Goal: Task Accomplishment & Management: Use online tool/utility

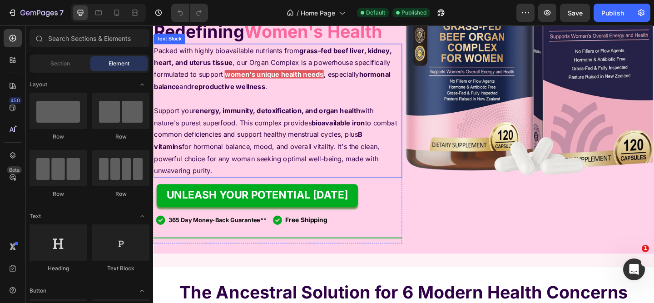
scroll to position [148, 0]
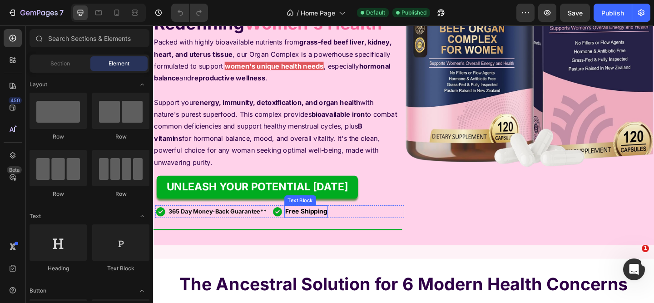
click at [312, 227] on strong "Free Shipping" at bounding box center [319, 227] width 45 height 9
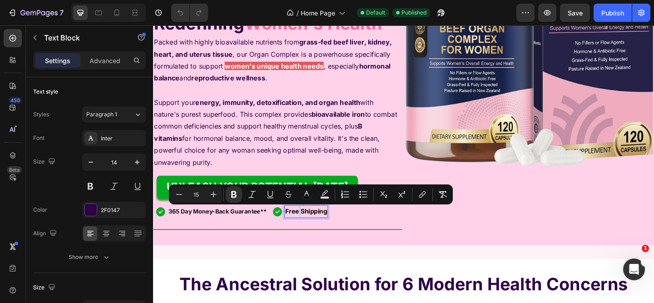
click at [313, 229] on strong "Free Shipping" at bounding box center [319, 227] width 45 height 9
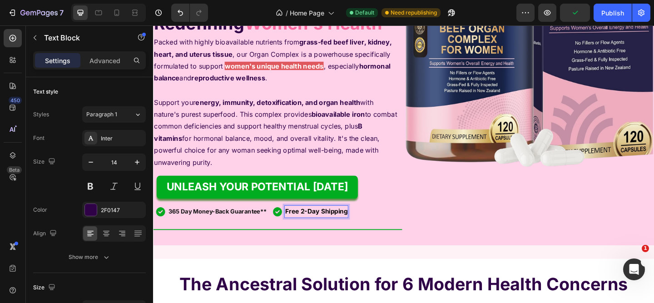
click at [304, 229] on strong "Free 2-Day Shipping" at bounding box center [331, 227] width 68 height 9
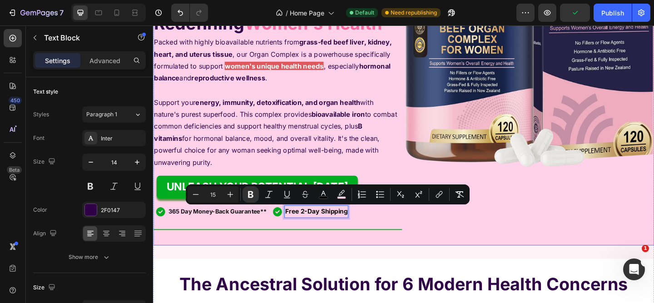
click at [468, 255] on div "Custom Code Publish the page to see the content. Custom Code Preferred by 800,0…" at bounding box center [425, 80] width 545 height 369
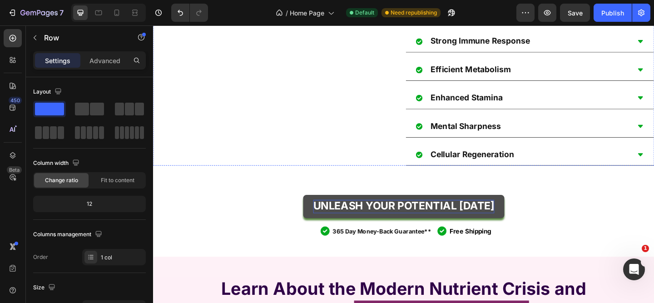
scroll to position [602, 0]
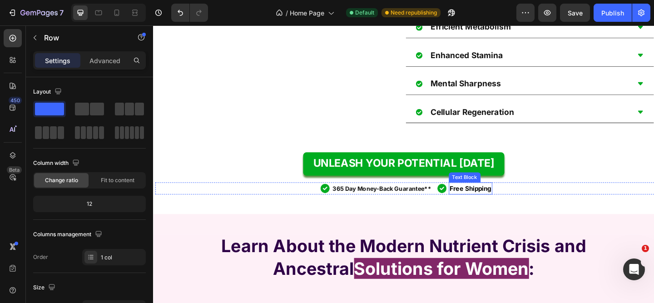
click at [486, 207] on strong "Free Shipping" at bounding box center [497, 202] width 45 height 9
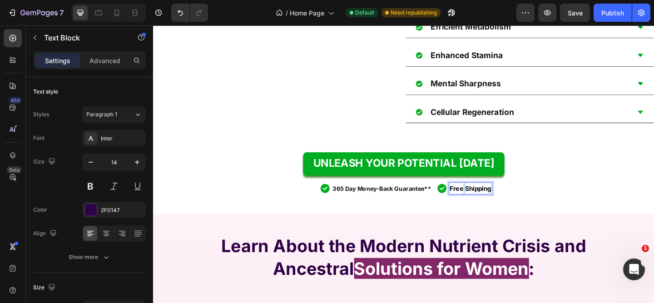
click at [486, 207] on strong "Free Shipping" at bounding box center [497, 202] width 45 height 9
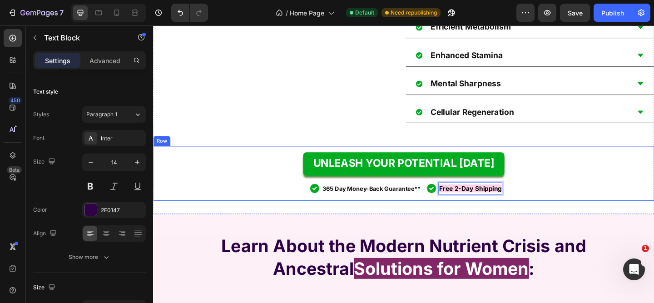
click at [485, 216] on div "UNLEASH YOUR POTENTIAL [DATE] Button Image 365 Day Money-Back Guarantee** Text …" at bounding box center [425, 186] width 545 height 59
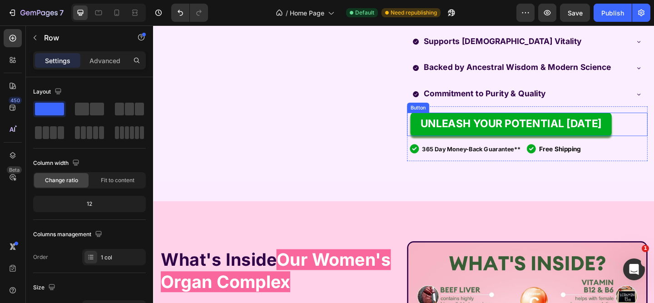
scroll to position [1169, 0]
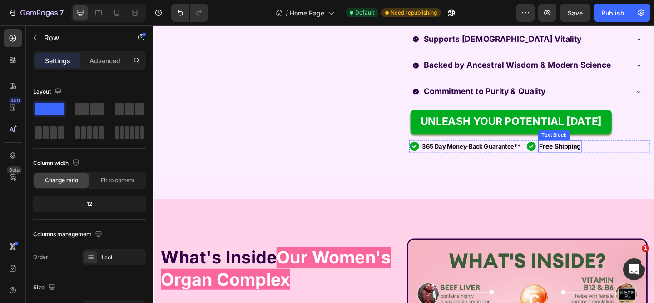
click at [583, 160] on strong "Free Shipping" at bounding box center [595, 157] width 45 height 9
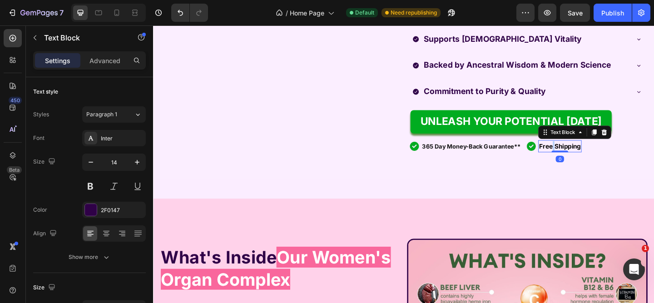
click at [583, 160] on strong "Free Shipping" at bounding box center [595, 157] width 45 height 9
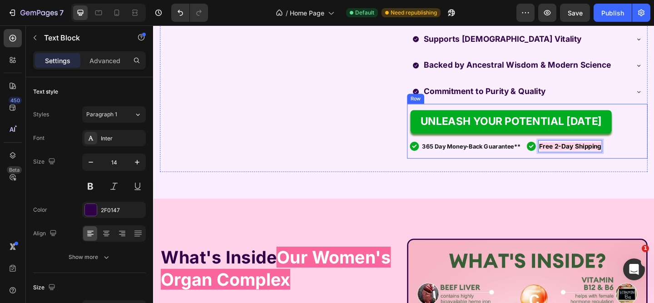
click at [579, 185] on div "Designed Just For Women Supports Optimal Well-being for Women Fights Hidden Dep…" at bounding box center [560, 62] width 262 height 245
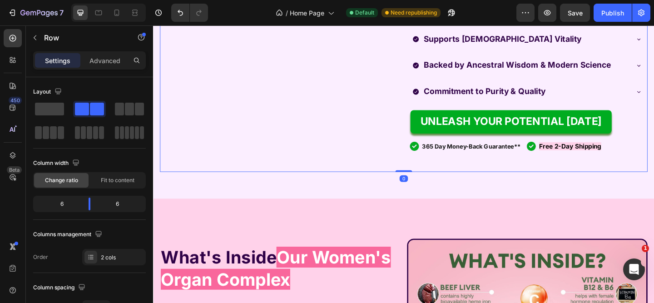
click at [593, 178] on div "Designed Just For Women Supports Optimal Well-being for Women Fights Hidden Dep…" at bounding box center [560, 62] width 262 height 245
click at [590, 158] on strong "Free 2-Day Shipping" at bounding box center [607, 157] width 68 height 9
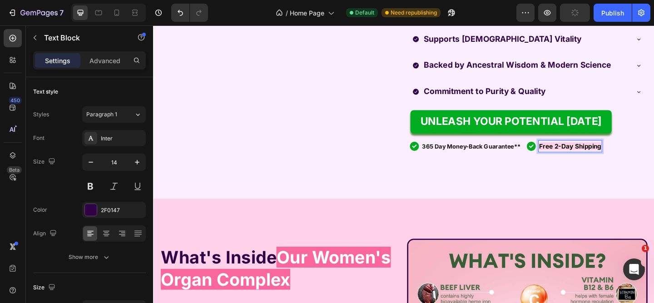
click at [599, 161] on strong "Free 2-Day Shipping" at bounding box center [607, 157] width 68 height 9
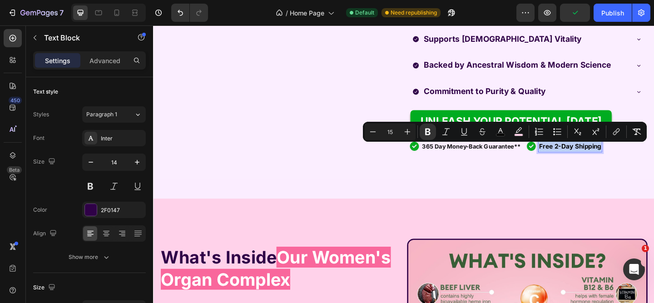
click at [599, 161] on strong "Free 2-Day Shipping" at bounding box center [607, 157] width 68 height 9
click at [592, 184] on div "Designed Just For Women Supports Optimal Well-being for Women Fights Hidden Dep…" at bounding box center [560, 62] width 262 height 245
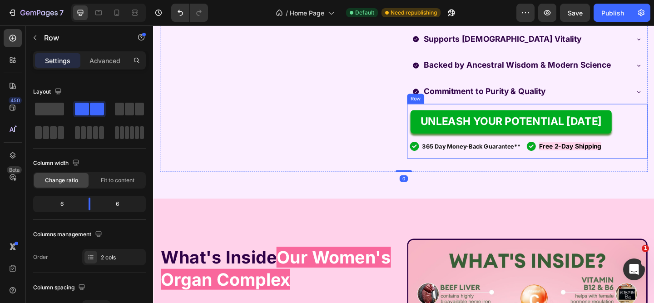
click at [590, 161] on strong "Free 2-Day Shipping" at bounding box center [607, 157] width 68 height 9
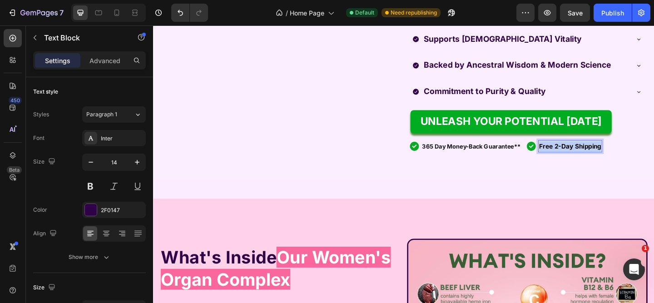
click at [590, 161] on strong "Free 2-Day Shipping" at bounding box center [607, 157] width 68 height 9
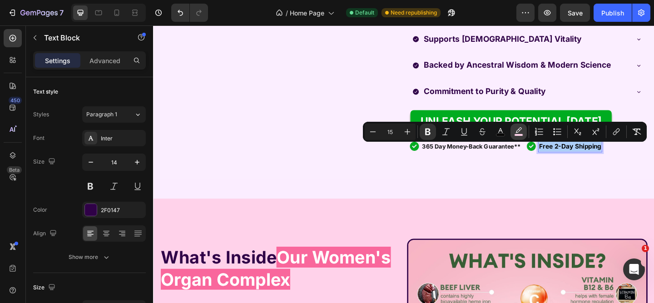
click at [522, 131] on icon "Editor contextual toolbar" at bounding box center [518, 131] width 9 height 9
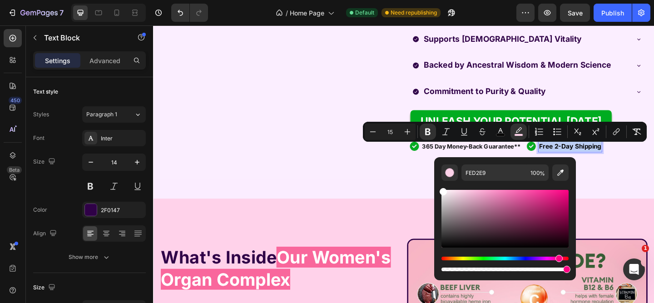
type input "FFFFFF"
drag, startPoint x: 616, startPoint y: 217, endPoint x: 440, endPoint y: 199, distance: 177.5
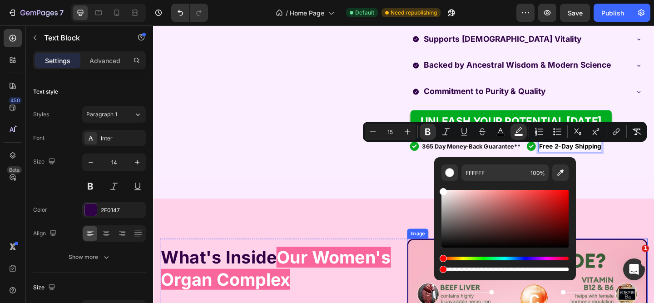
type input "0"
drag, startPoint x: 719, startPoint y: 296, endPoint x: 435, endPoint y: 277, distance: 284.9
click at [416, 183] on div "Image" at bounding box center [291, 62] width 262 height 245
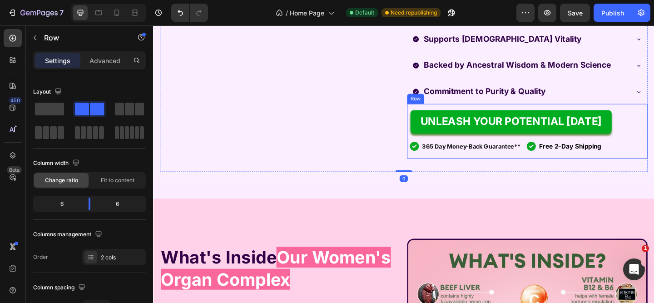
click at [595, 157] on strong "Free 2-Day Shipping" at bounding box center [607, 157] width 68 height 9
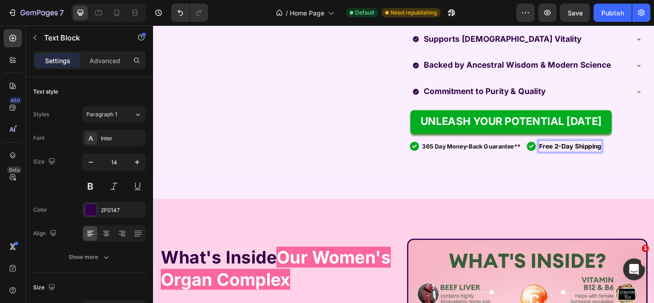
click at [596, 158] on strong "Free 2-Day Shipping" at bounding box center [607, 157] width 68 height 9
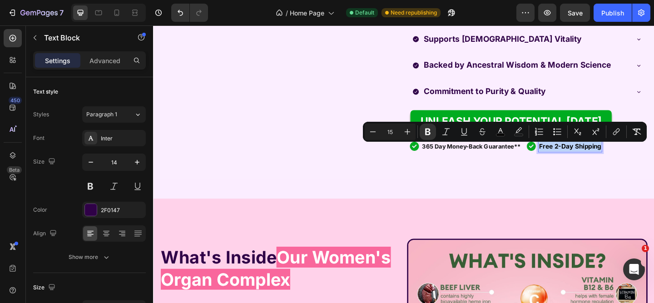
copy strong "Free 2-Day Shipping"
click at [579, 183] on div "Designed Just For Women Supports Optimal Well-being for Women Fights Hidden Dep…" at bounding box center [560, 62] width 262 height 245
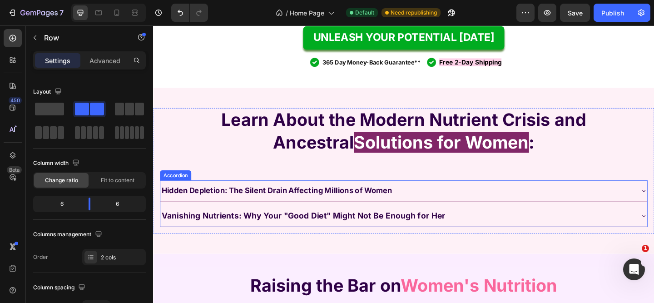
scroll to position [692, 0]
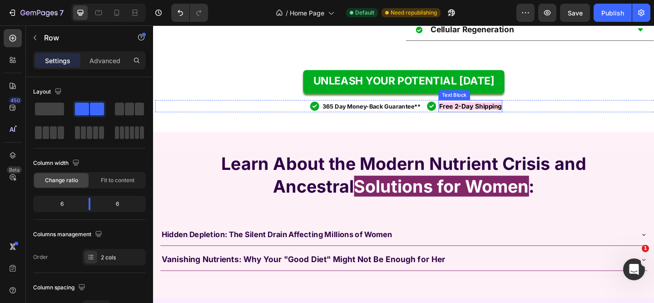
click at [477, 118] on strong "Free 2-Day Shipping" at bounding box center [498, 113] width 68 height 9
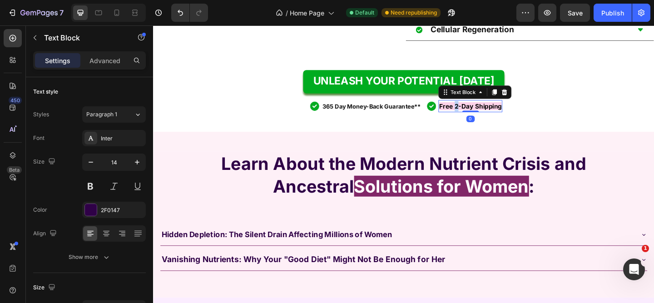
click at [477, 118] on strong "Free 2-Day Shipping" at bounding box center [498, 113] width 68 height 9
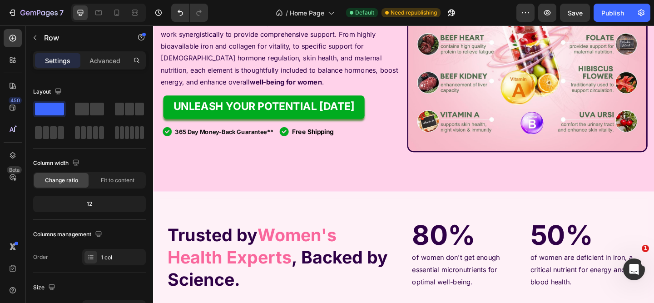
scroll to position [1546, 0]
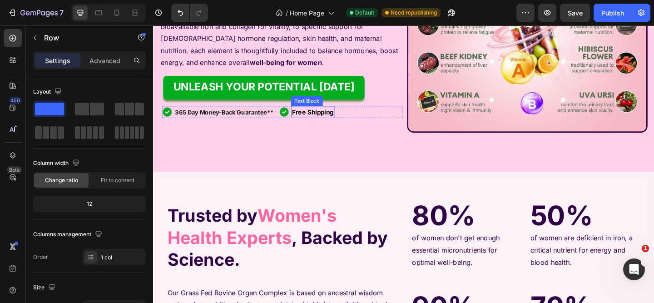
click at [312, 124] on strong "Free Shipping" at bounding box center [326, 119] width 45 height 9
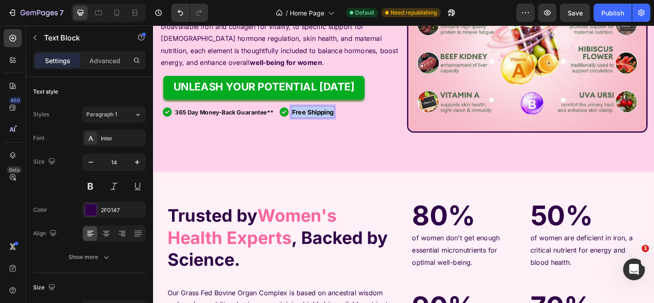
click at [312, 124] on strong "Free Shipping" at bounding box center [326, 119] width 45 height 9
click at [314, 147] on div "What's Inside Our Women's Organ Complex Heading This visual guide reveals the p…" at bounding box center [291, 14] width 262 height 267
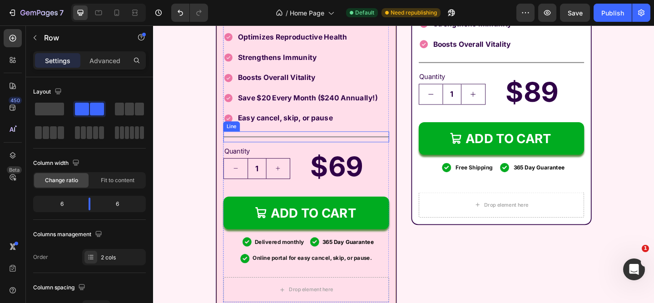
scroll to position [2919, 0]
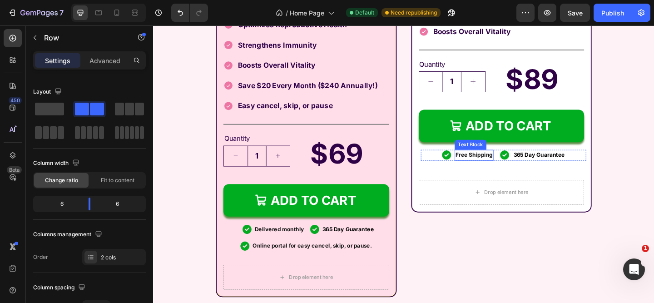
click at [486, 168] on strong "Free Shipping" at bounding box center [502, 166] width 40 height 7
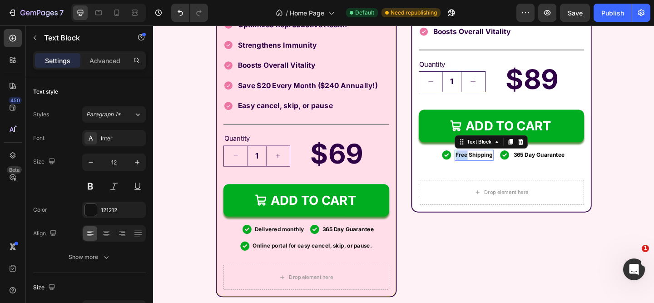
click at [486, 168] on strong "Free Shipping" at bounding box center [502, 166] width 40 height 7
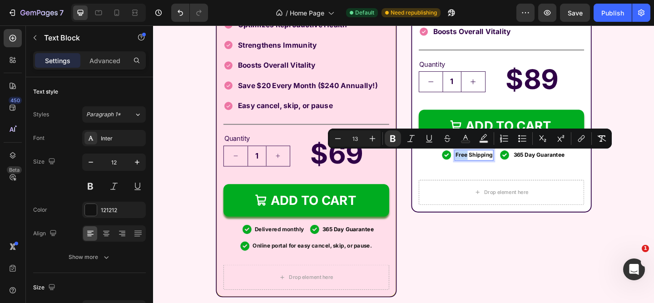
click at [486, 168] on strong "Free Shipping" at bounding box center [502, 166] width 40 height 7
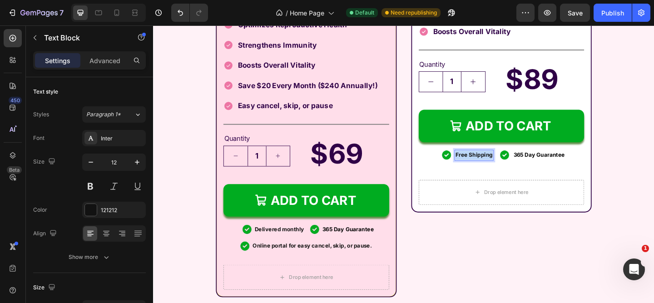
click at [486, 168] on strong "Free Shipping" at bounding box center [502, 166] width 40 height 7
copy strong "Free Shipping"
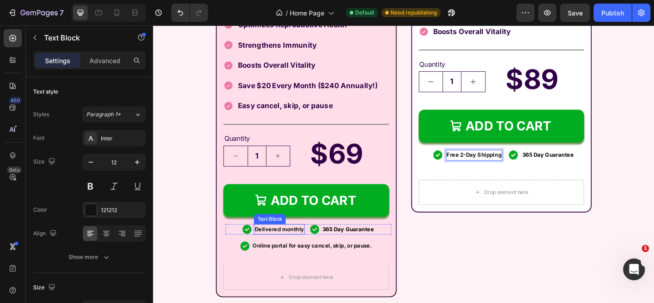
click at [293, 247] on strong "Delivered monthly" at bounding box center [290, 246] width 54 height 7
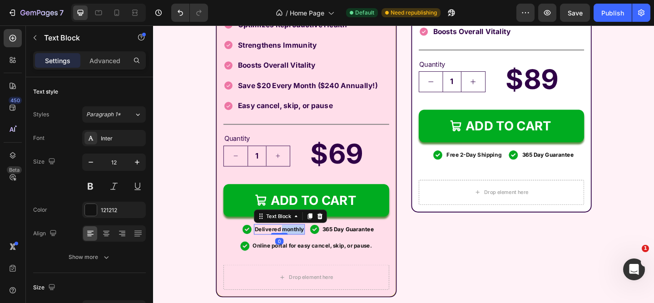
click at [293, 247] on strong "Delivered monthly" at bounding box center [290, 246] width 54 height 7
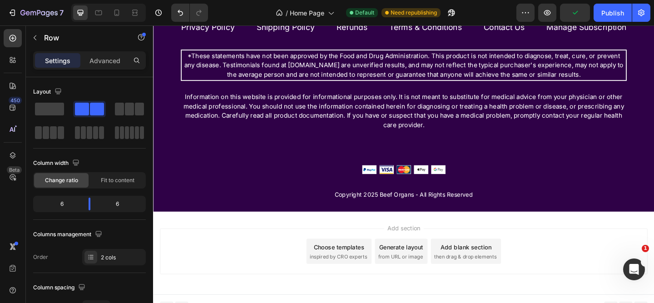
scroll to position [3848, 0]
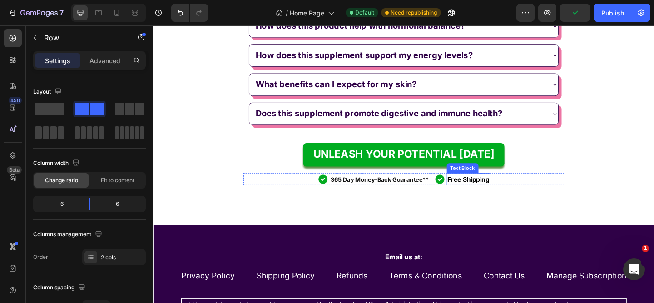
click at [473, 197] on strong "Free Shipping" at bounding box center [495, 192] width 45 height 9
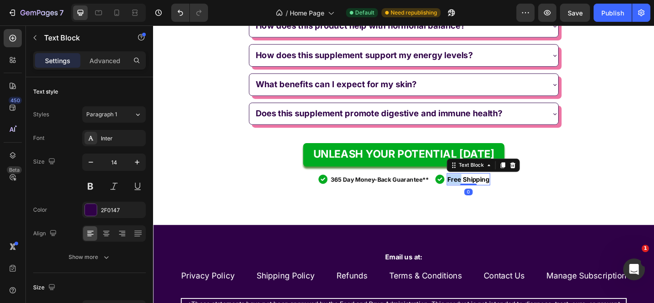
click at [473, 197] on strong "Free Shipping" at bounding box center [495, 192] width 45 height 9
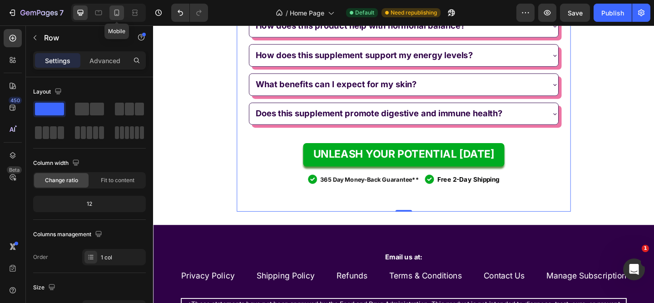
click at [120, 16] on icon at bounding box center [116, 12] width 9 height 9
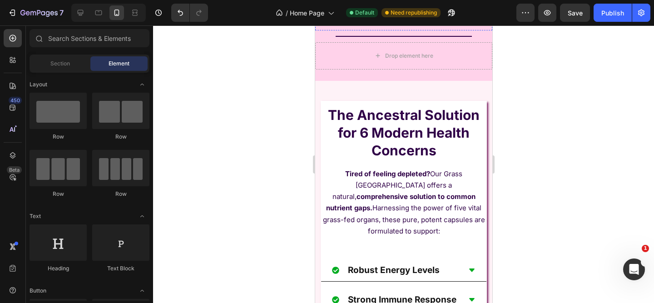
scroll to position [437, 0]
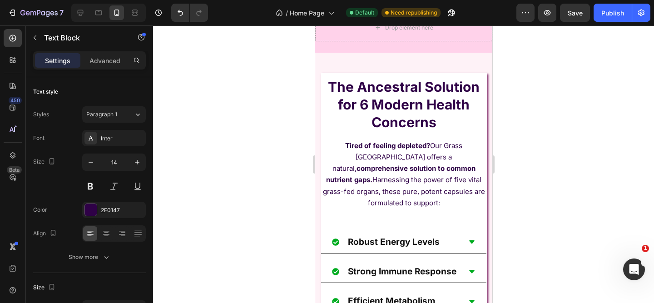
click at [538, 134] on div at bounding box center [403, 163] width 501 height 277
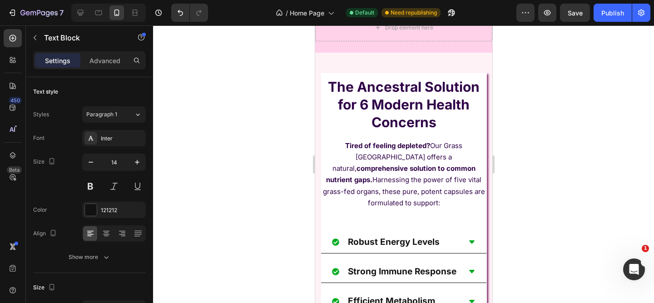
click at [538, 144] on div at bounding box center [403, 163] width 501 height 277
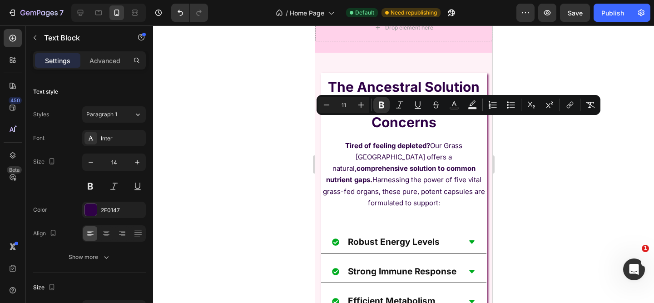
click at [542, 157] on div at bounding box center [403, 163] width 501 height 277
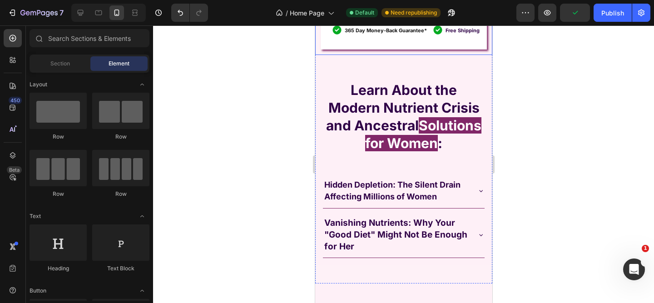
scroll to position [1092, 0]
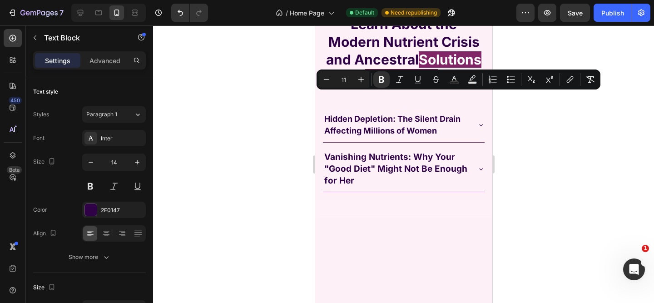
scroll to position [1098, 0]
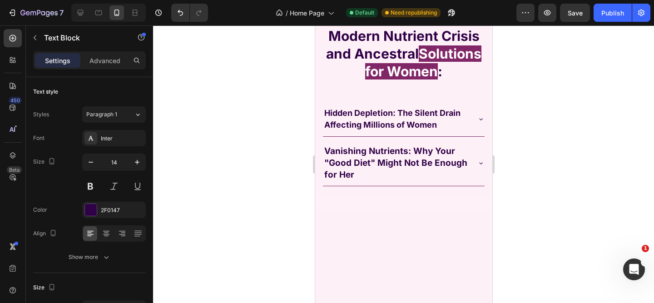
click at [105, 63] on p "Advanced" at bounding box center [104, 61] width 31 height 10
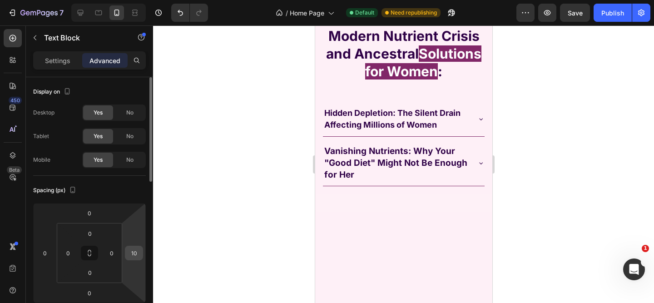
click at [130, 254] on input "10" at bounding box center [134, 253] width 14 height 14
click at [175, 211] on div at bounding box center [403, 163] width 501 height 277
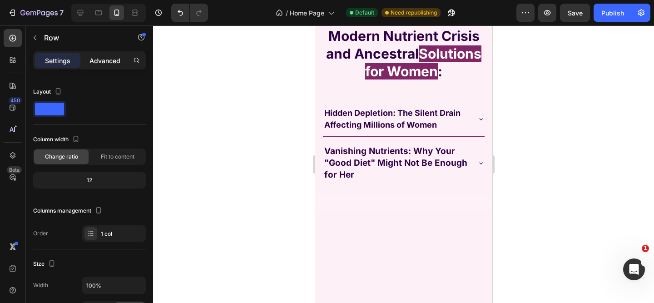
click at [99, 58] on p "Advanced" at bounding box center [104, 61] width 31 height 10
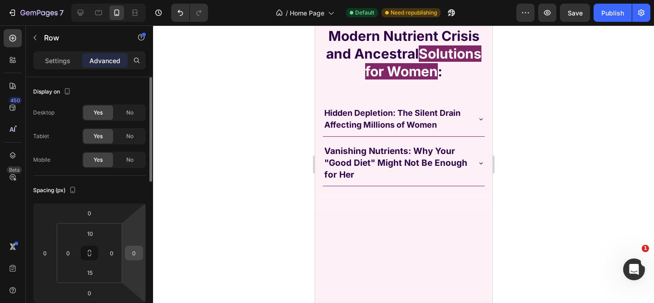
click at [129, 252] on input "0" at bounding box center [134, 253] width 14 height 14
type input "2"
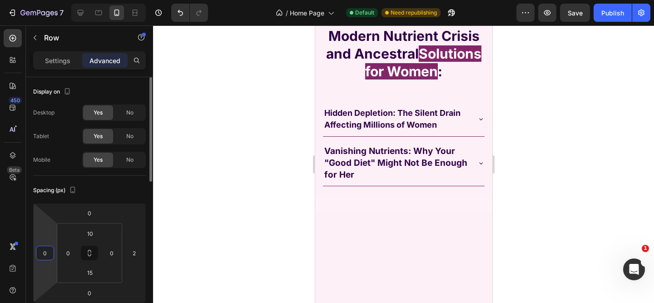
click at [39, 255] on input "0" at bounding box center [45, 253] width 14 height 14
type input "20"
click at [177, 193] on div at bounding box center [403, 163] width 501 height 277
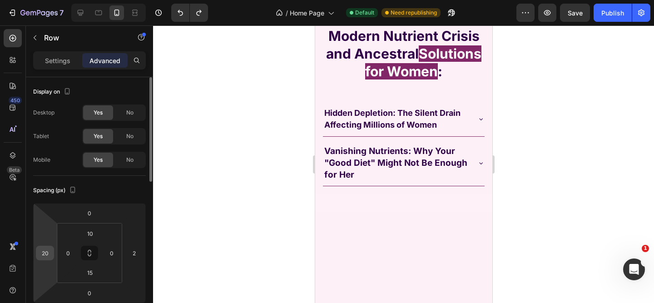
click at [45, 250] on input "20" at bounding box center [45, 253] width 14 height 14
type input "2"
click at [588, 65] on div at bounding box center [403, 163] width 501 height 277
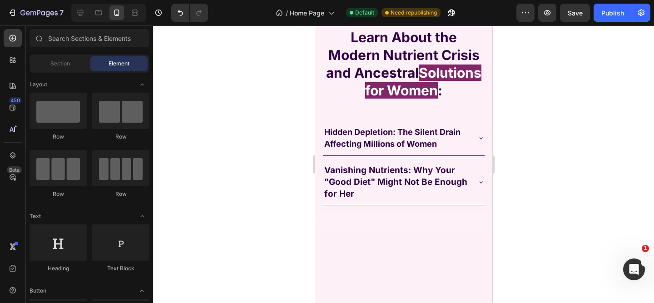
scroll to position [1078, 0]
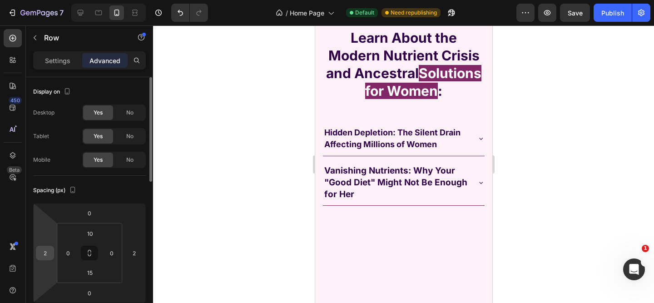
click at [49, 255] on input "2" at bounding box center [45, 253] width 14 height 14
type input "0"
click at [138, 256] on input "2" at bounding box center [134, 253] width 14 height 14
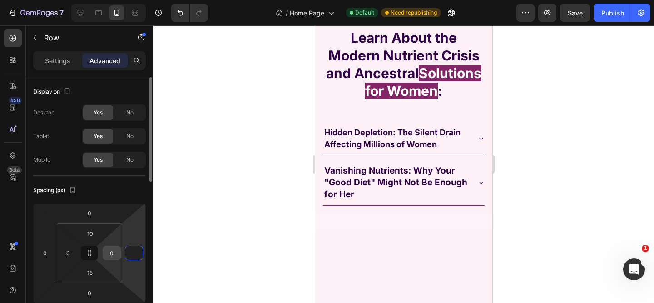
type input "0"
click at [114, 255] on input "0" at bounding box center [112, 253] width 14 height 14
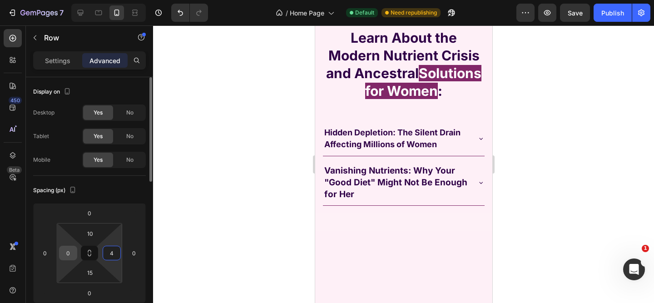
type input "4"
click at [64, 255] on input "0" at bounding box center [68, 253] width 14 height 14
type input "0"
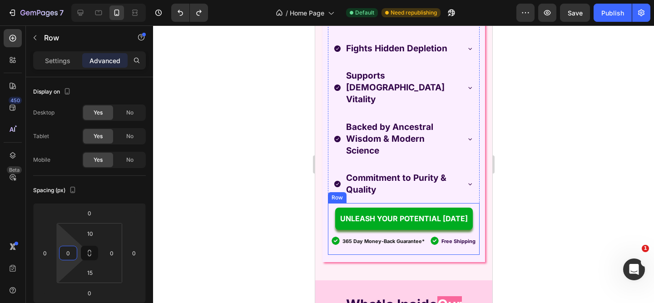
scroll to position [1786, 0]
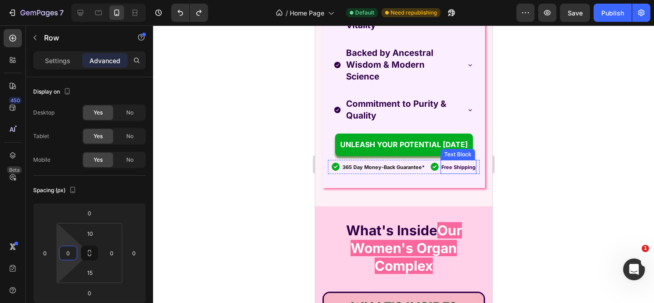
click at [446, 164] on strong "Free Shipping" at bounding box center [458, 167] width 34 height 6
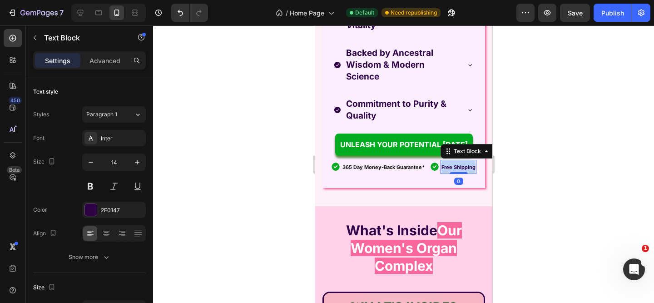
click at [446, 164] on strong "Free Shipping" at bounding box center [458, 167] width 34 height 6
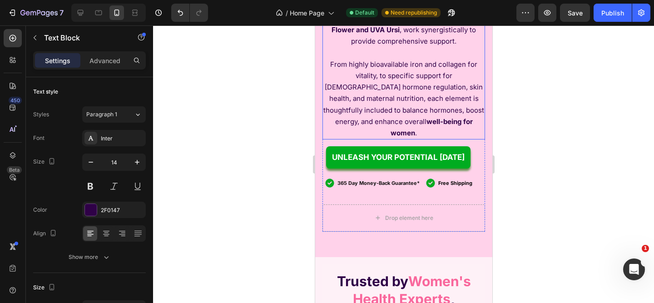
scroll to position [2355, 0]
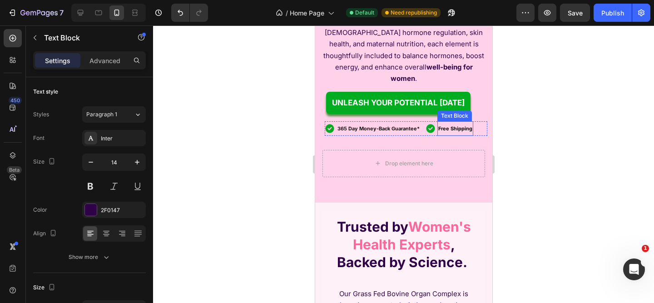
click at [455, 125] on strong "Free Shipping" at bounding box center [455, 128] width 34 height 6
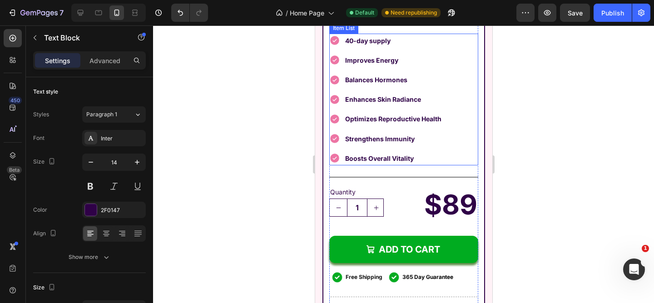
scroll to position [4539, 0]
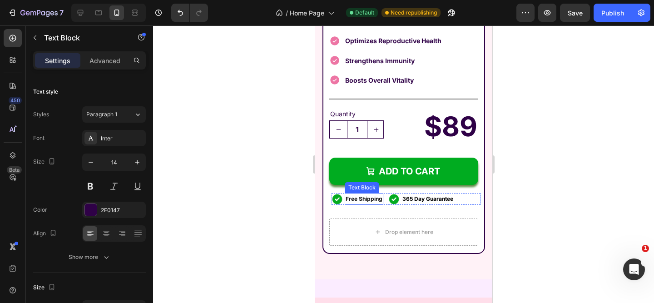
click at [363, 195] on strong "Free Shipping" at bounding box center [363, 198] width 37 height 7
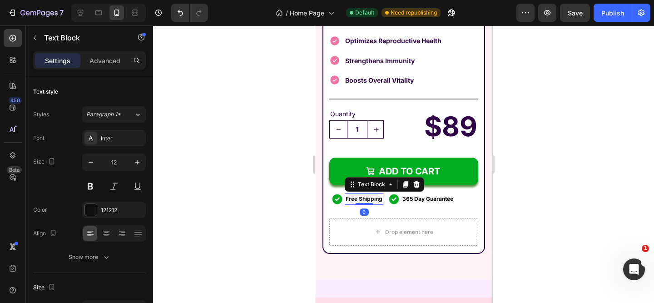
click at [363, 195] on strong "Free Shipping" at bounding box center [363, 198] width 37 height 7
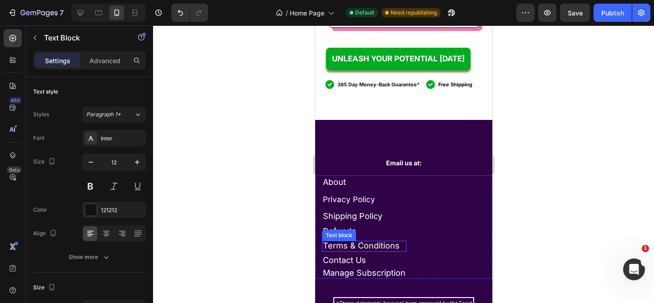
scroll to position [5625, 0]
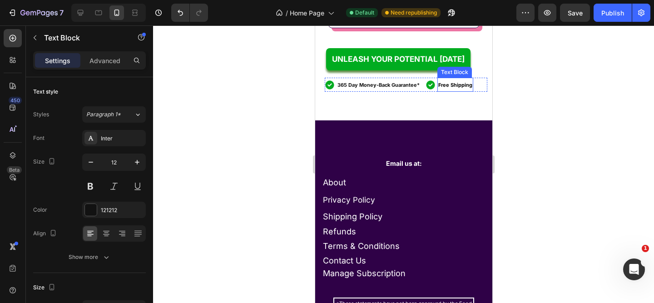
click at [443, 88] on strong "Free Shipping" at bounding box center [455, 85] width 34 height 6
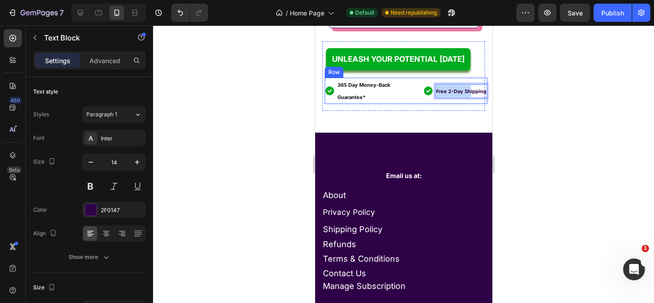
scroll to position [5631, 0]
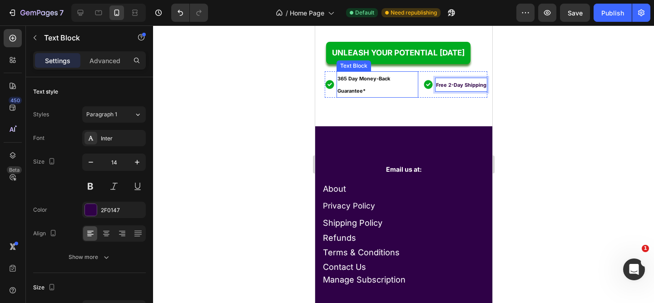
click at [397, 97] on p "365 Day Money-Back Guarantee*" at bounding box center [377, 84] width 80 height 25
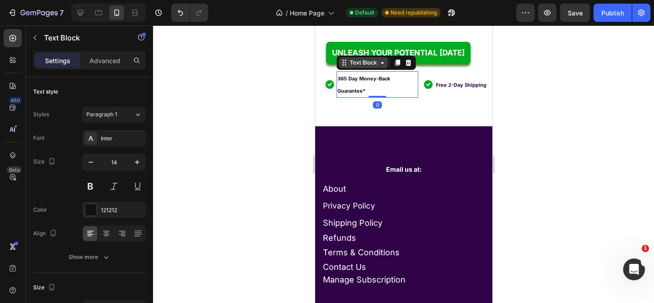
click at [380, 66] on icon at bounding box center [381, 62] width 7 height 7
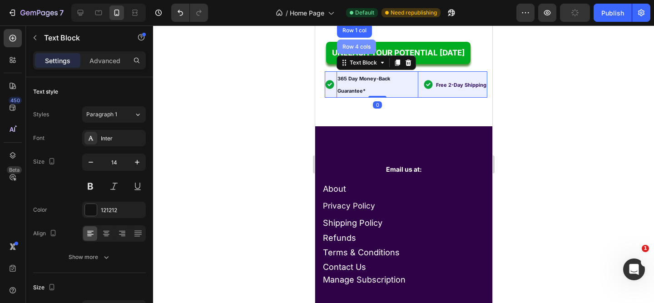
click at [366, 49] on div "Row 4 cols" at bounding box center [356, 46] width 32 height 5
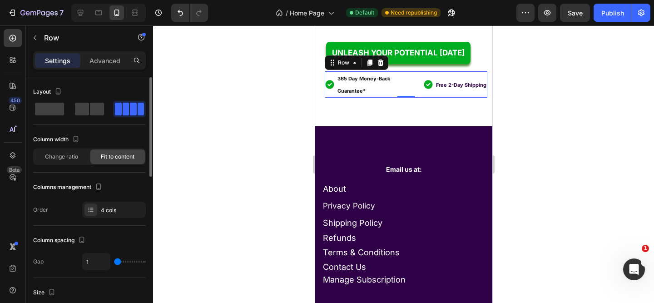
type input "0"
click at [114, 262] on input "range" at bounding box center [130, 262] width 32 height 2
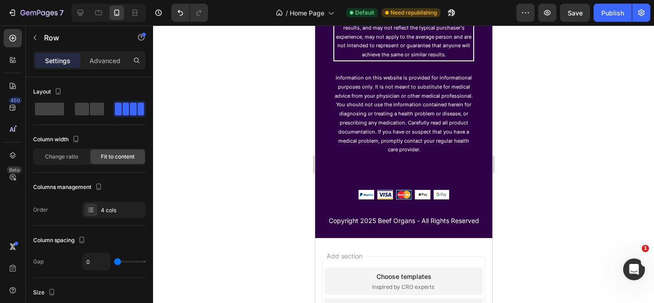
scroll to position [6083, 0]
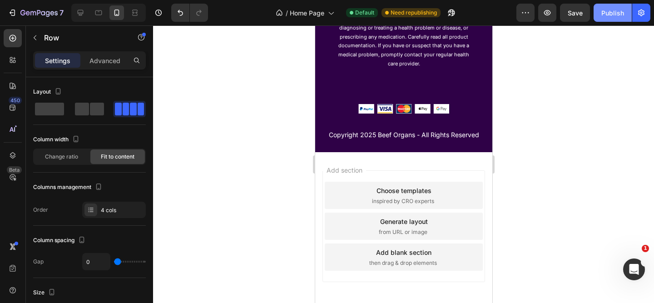
click at [613, 13] on div "Publish" at bounding box center [612, 13] width 23 height 10
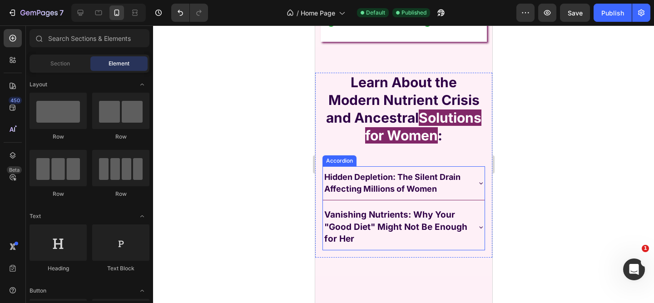
scroll to position [992, 0]
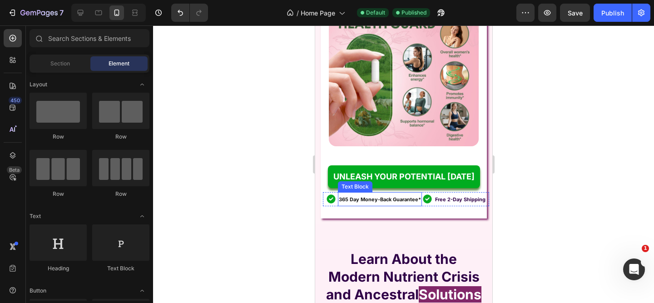
click at [413, 196] on strong "365 Day Money-Back Guarantee*" at bounding box center [379, 199] width 82 height 6
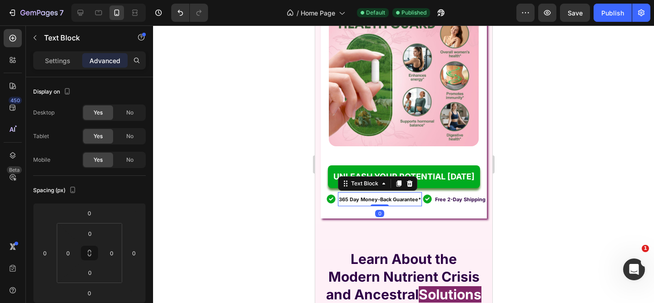
click at [415, 196] on strong "365 Day Money-Back Guarantee*" at bounding box center [379, 199] width 82 height 6
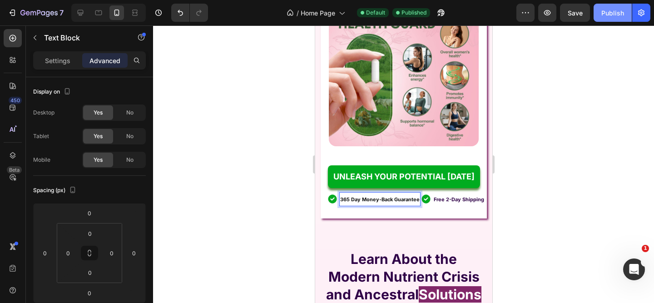
click at [607, 8] on div "Publish" at bounding box center [612, 13] width 23 height 10
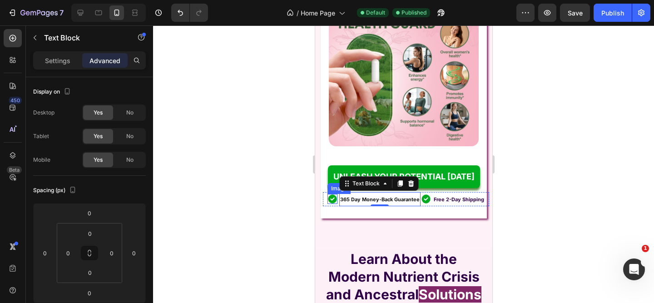
click at [329, 195] on img at bounding box center [332, 199] width 10 height 10
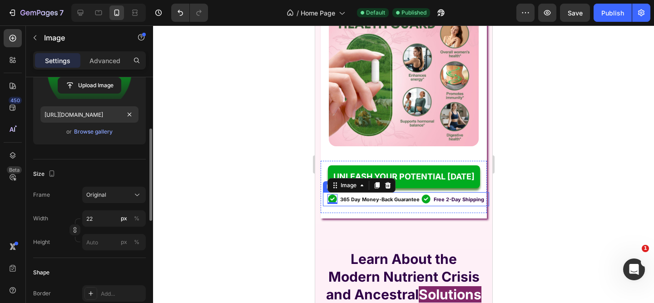
scroll to position [213, 0]
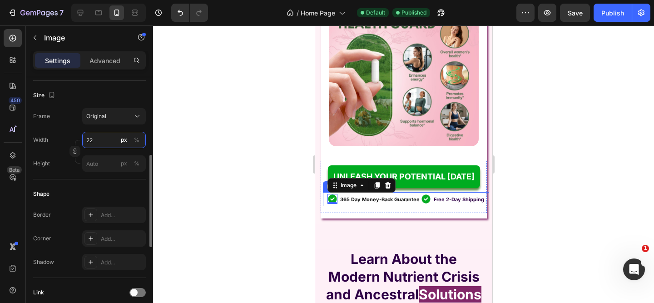
drag, startPoint x: 95, startPoint y: 138, endPoint x: 85, endPoint y: 138, distance: 10.5
click at [85, 138] on input "22" at bounding box center [114, 140] width 64 height 16
click at [97, 141] on input "22" at bounding box center [114, 140] width 64 height 16
type input "19"
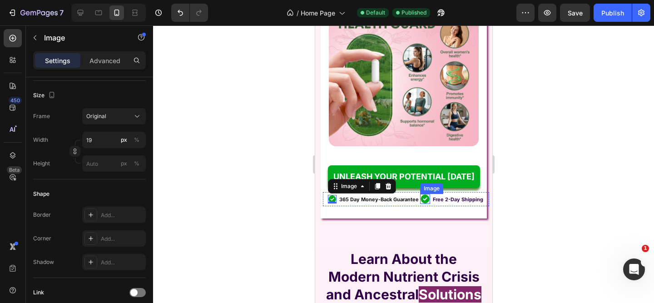
click at [420, 195] on img at bounding box center [425, 199] width 10 height 10
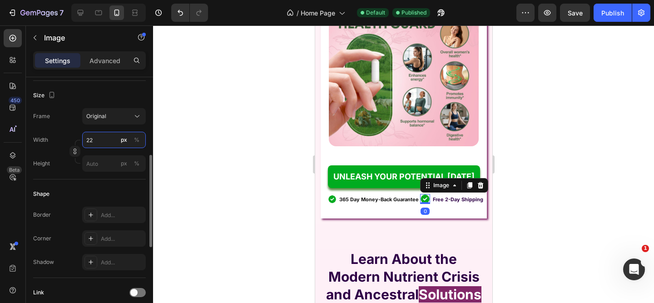
click at [93, 137] on input "22" at bounding box center [114, 140] width 64 height 16
paste input "19"
type input "19"
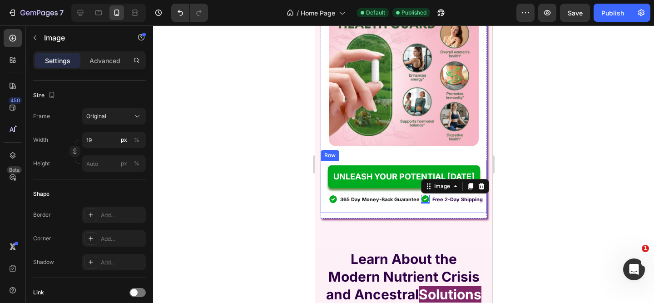
click at [392, 208] on div "UNLEASH YOUR POTENTIAL [DATE] Button Image 365 Day Money-Back Guarantee Text Bl…" at bounding box center [403, 187] width 166 height 52
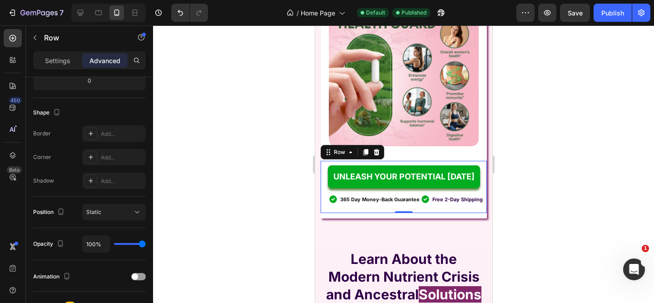
scroll to position [0, 0]
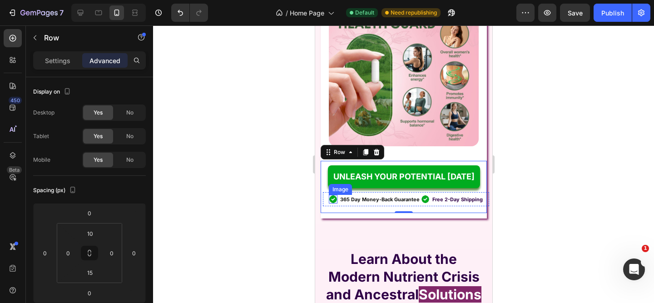
click at [328, 198] on img at bounding box center [332, 199] width 9 height 9
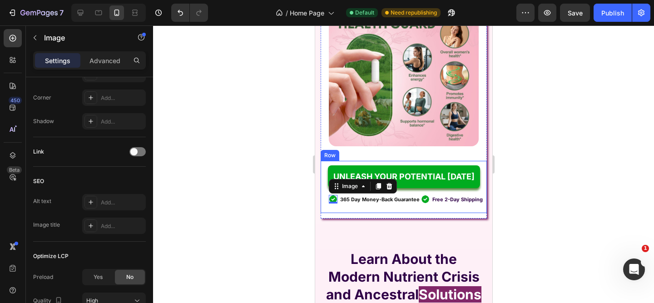
scroll to position [162, 0]
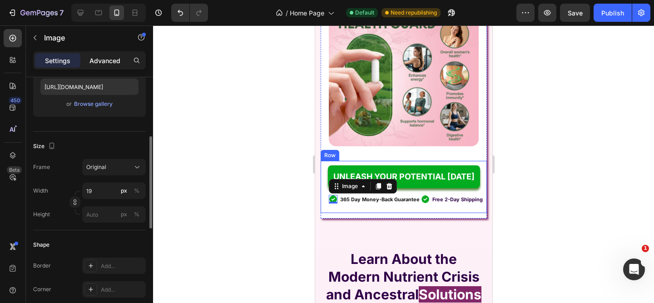
click at [109, 54] on div "Advanced" at bounding box center [104, 60] width 45 height 15
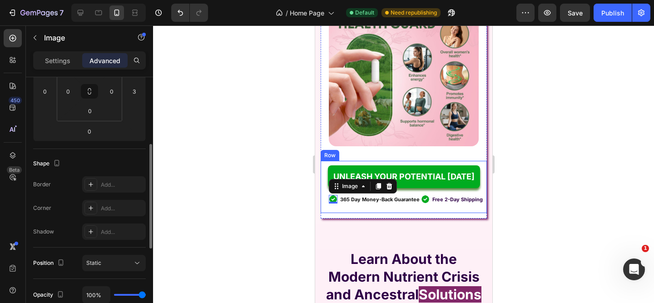
click at [109, 57] on p "Advanced" at bounding box center [104, 61] width 31 height 10
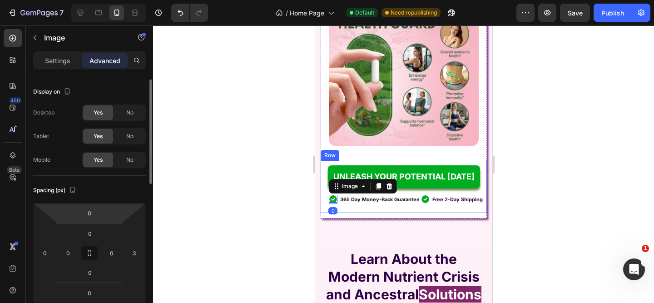
scroll to position [73, 0]
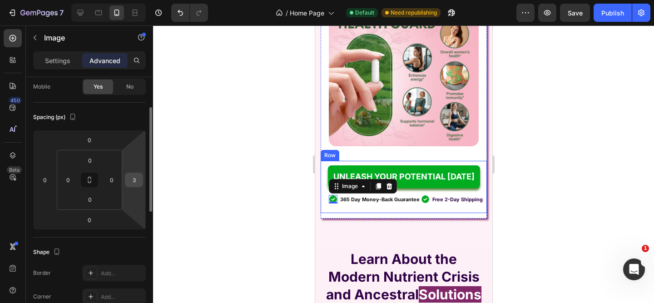
click at [133, 180] on input "3" at bounding box center [134, 180] width 14 height 14
click at [174, 189] on div at bounding box center [403, 163] width 501 height 277
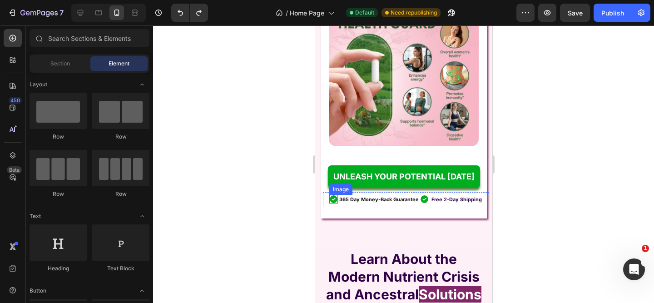
click at [329, 198] on img at bounding box center [333, 199] width 9 height 9
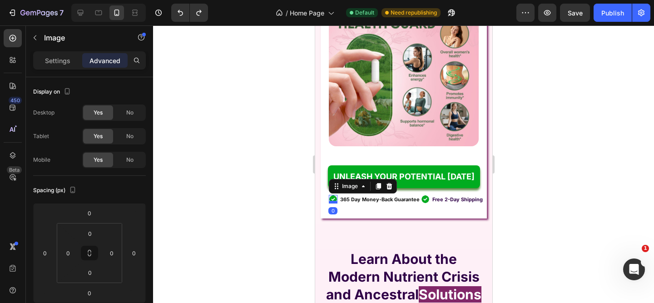
type input "3"
click at [322, 197] on div "Image 0 365 Day Money-Back Guarantee Text Block Image Free 2-Day Shipping Text …" at bounding box center [405, 199] width 166 height 14
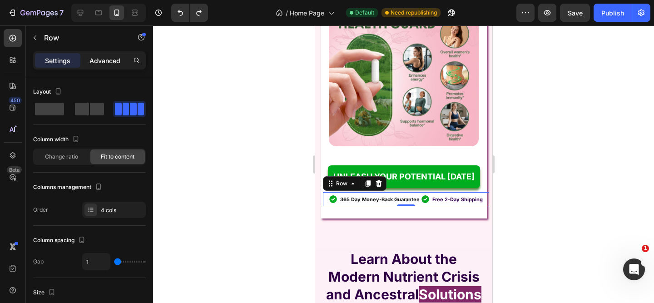
click at [96, 67] on div "Advanced" at bounding box center [104, 60] width 45 height 15
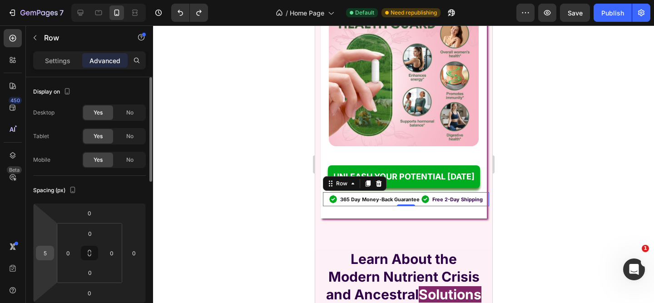
click at [45, 255] on input "5" at bounding box center [45, 253] width 14 height 14
click at [246, 217] on div at bounding box center [403, 163] width 501 height 277
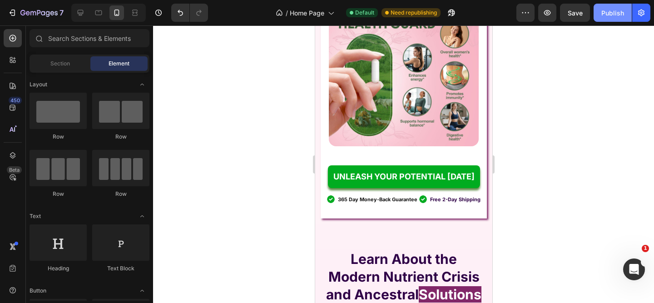
click at [613, 15] on div "Publish" at bounding box center [612, 13] width 23 height 10
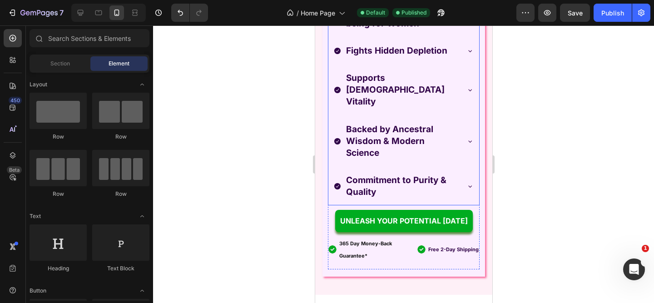
scroll to position [1877, 0]
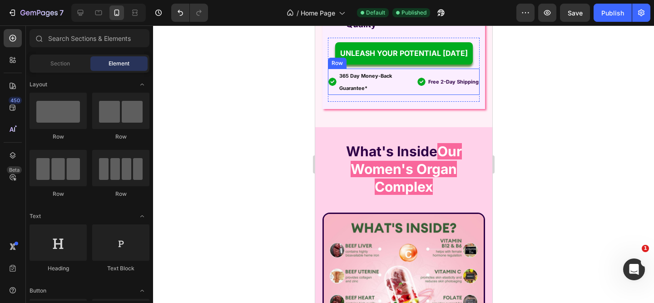
click at [332, 77] on img at bounding box center [331, 81] width 9 height 9
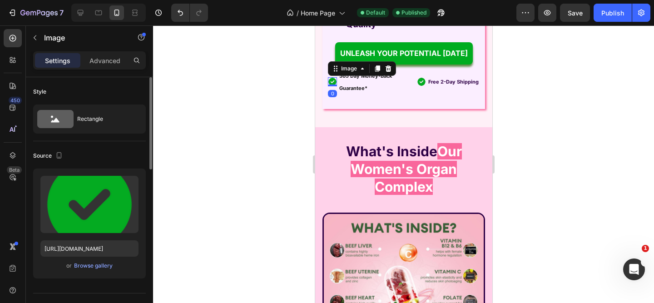
scroll to position [182, 0]
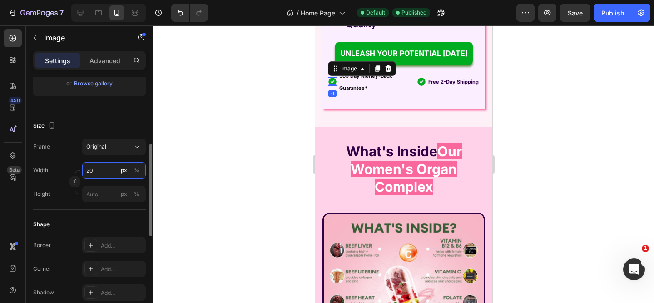
drag, startPoint x: 101, startPoint y: 168, endPoint x: 68, endPoint y: 170, distance: 33.2
click at [68, 170] on div "Width 20 px %" at bounding box center [89, 170] width 113 height 16
click at [85, 170] on input "20" at bounding box center [114, 170] width 64 height 16
type input "19"
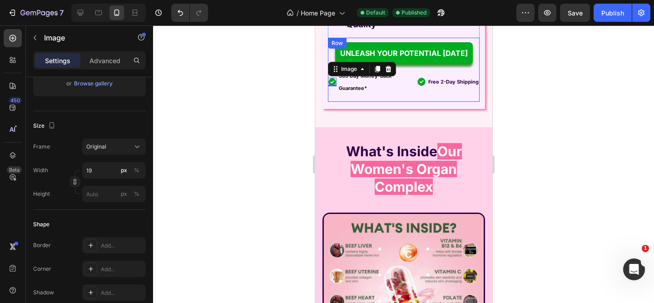
click at [416, 73] on div "Image" at bounding box center [421, 82] width 10 height 26
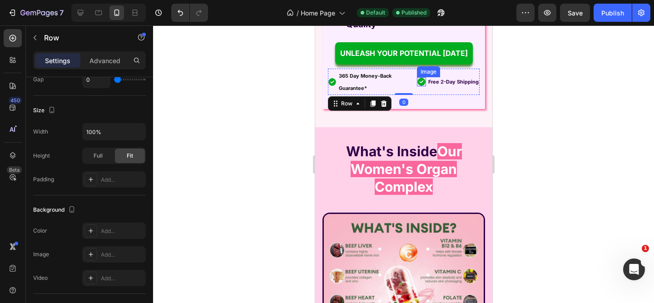
scroll to position [0, 0]
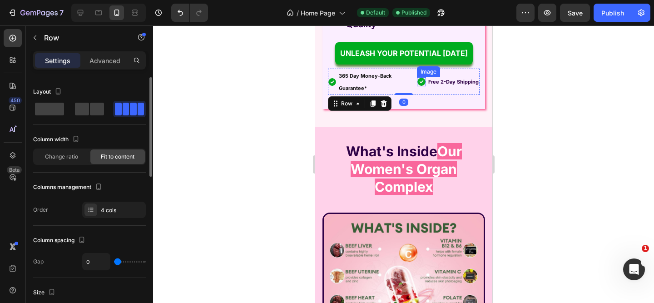
click at [416, 77] on img at bounding box center [420, 81] width 9 height 9
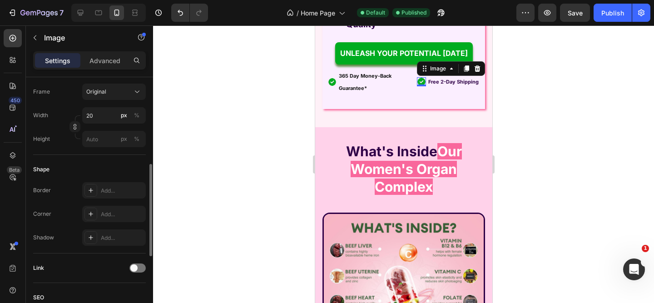
scroll to position [235, 0]
click at [102, 118] on input "20" at bounding box center [114, 117] width 64 height 16
paste input "19"
type input "19"
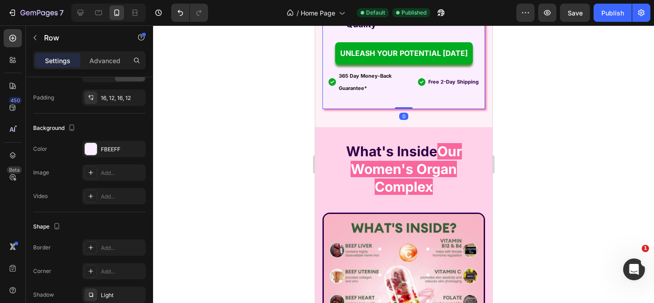
scroll to position [0, 0]
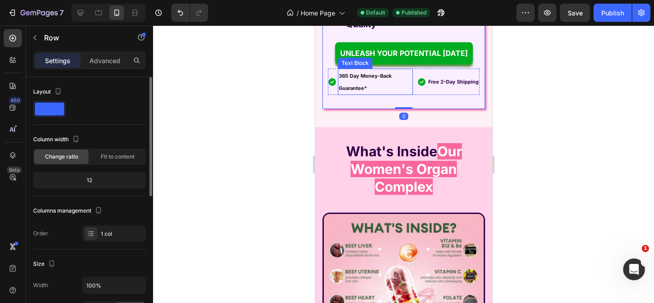
click at [372, 75] on p "365 Day Money-Back Guarantee*" at bounding box center [374, 81] width 73 height 25
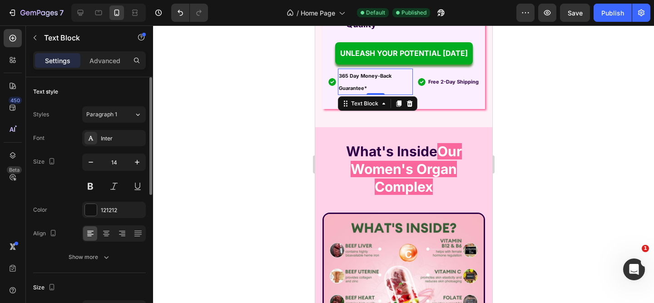
click at [370, 72] on p "365 Day Money-Back Guarantee*" at bounding box center [374, 81] width 73 height 25
click at [509, 86] on div at bounding box center [403, 163] width 501 height 277
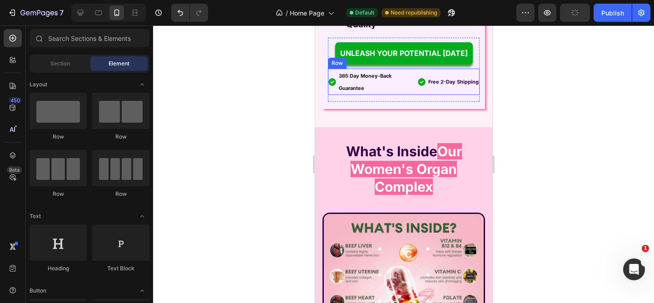
click at [336, 79] on div "Image" at bounding box center [332, 82] width 10 height 26
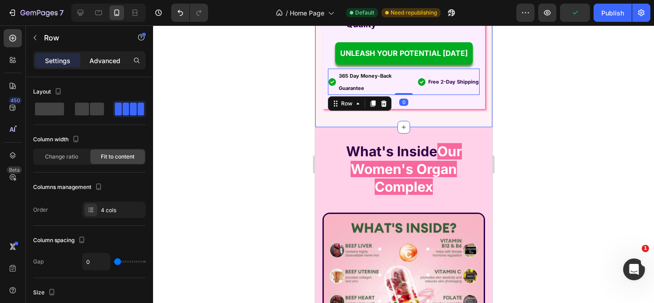
click at [112, 59] on p "Advanced" at bounding box center [104, 61] width 31 height 10
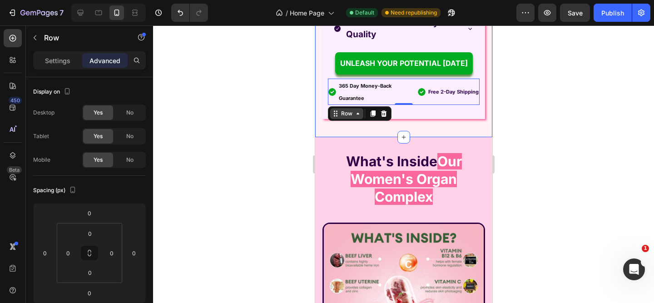
scroll to position [1860, 0]
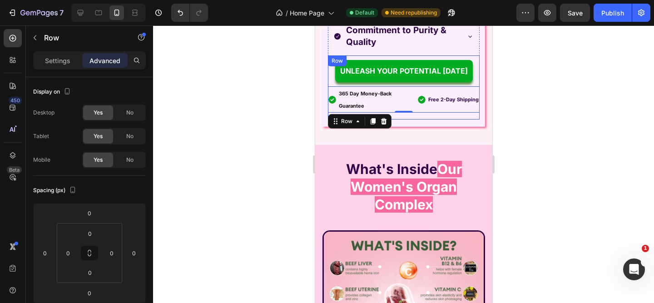
click at [410, 105] on div "UNLEASH YOUR POTENTIAL [DATE] Button Image 365 Day Money-Back Guarantee Text Bl…" at bounding box center [403, 87] width 152 height 64
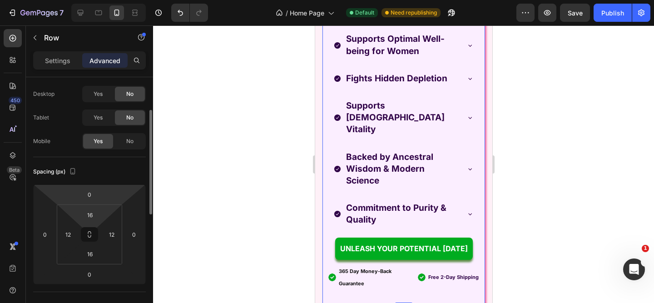
scroll to position [36, 0]
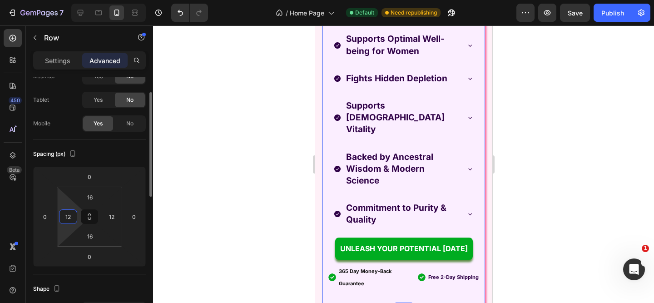
drag, startPoint x: 73, startPoint y: 216, endPoint x: 66, endPoint y: 216, distance: 6.8
click at [66, 216] on input "12" at bounding box center [68, 217] width 14 height 14
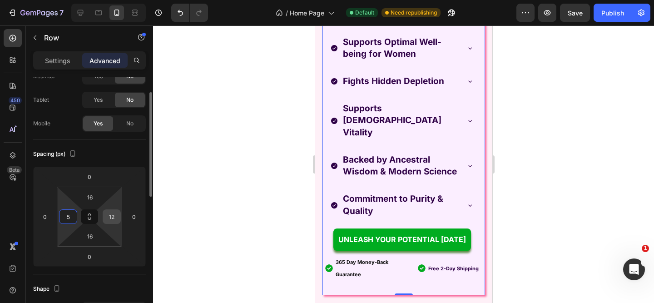
type input "5"
click at [106, 219] on input "12" at bounding box center [112, 217] width 14 height 14
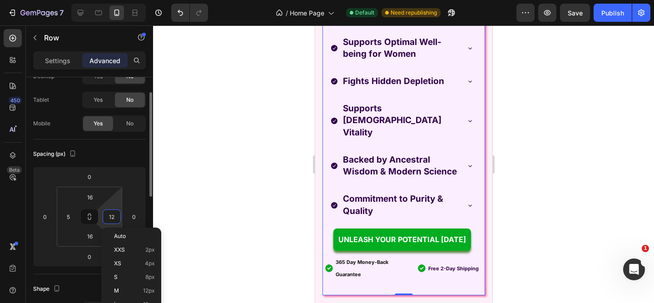
paste input "5"
type input "5"
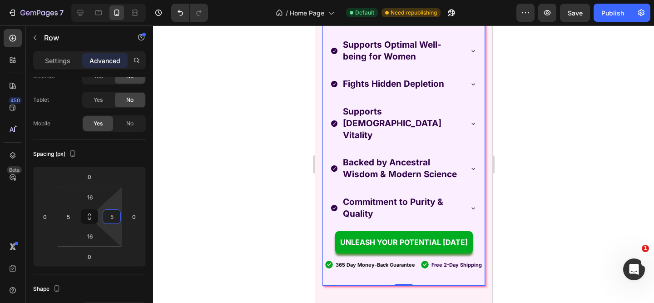
click at [185, 197] on div at bounding box center [403, 163] width 501 height 277
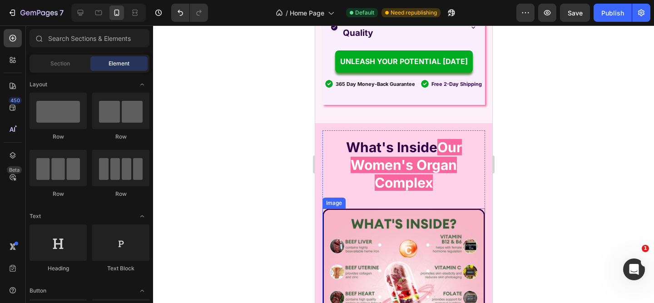
scroll to position [1755, 0]
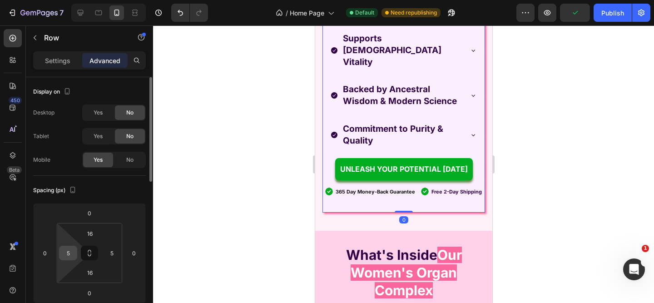
click at [74, 258] on input "5" at bounding box center [68, 253] width 14 height 14
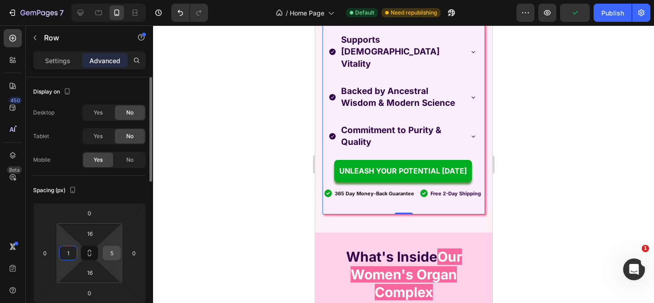
type input "1"
click at [108, 254] on input "5" at bounding box center [112, 253] width 14 height 14
type input "1"
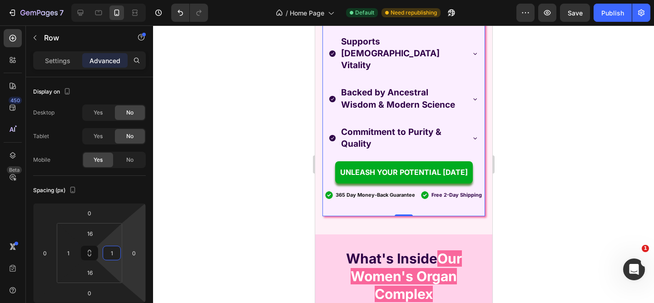
click at [190, 231] on div at bounding box center [403, 163] width 501 height 277
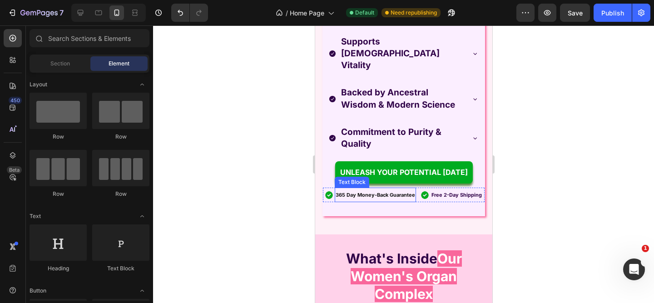
click at [391, 188] on p "365 Day Money-Back Guarantee" at bounding box center [374, 194] width 79 height 12
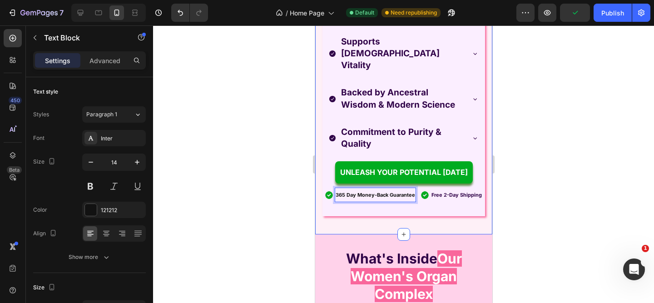
click at [512, 158] on div at bounding box center [403, 163] width 501 height 277
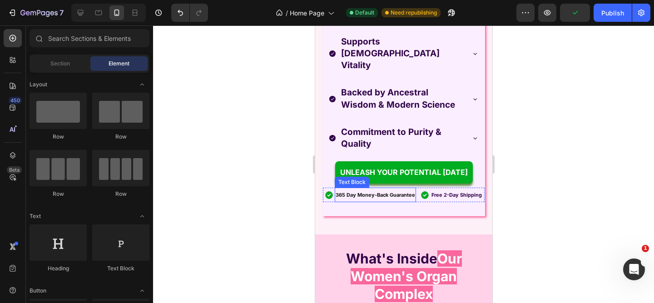
click at [372, 188] on p "365 Day Money-Back Guarantee" at bounding box center [374, 194] width 79 height 12
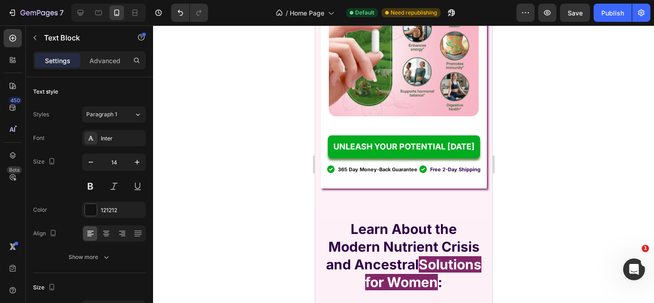
scroll to position [954, 0]
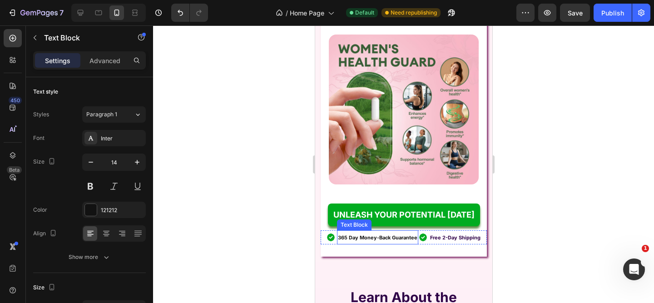
click at [369, 234] on strong "365 Day Money-Back Guarantee" at bounding box center [376, 237] width 79 height 6
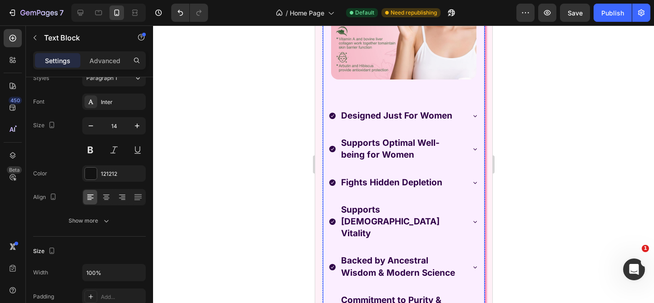
scroll to position [1762, 0]
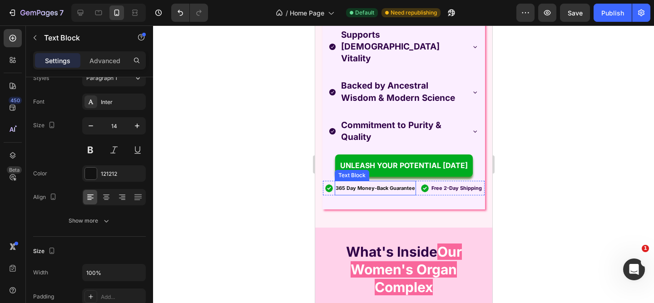
click at [367, 182] on p "365 Day Money-Back Guarantee" at bounding box center [374, 188] width 79 height 12
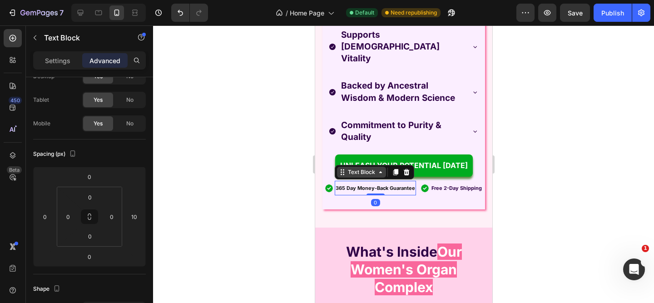
click at [381, 168] on icon at bounding box center [379, 171] width 7 height 7
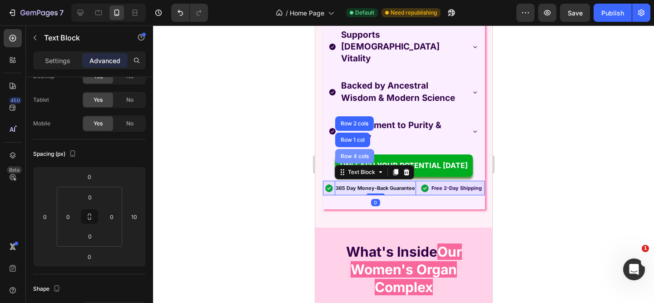
click at [364, 153] on div "Row 4 cols" at bounding box center [354, 155] width 32 height 5
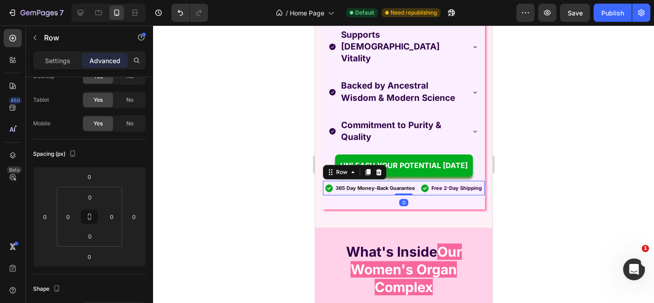
scroll to position [0, 0]
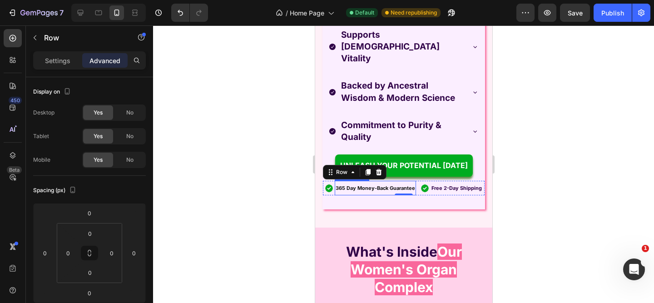
click at [380, 182] on p "365 Day Money-Back Guarantee" at bounding box center [374, 188] width 79 height 12
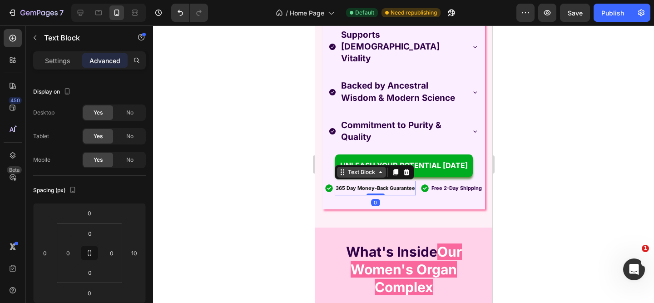
click at [369, 168] on div "Text Block" at bounding box center [361, 172] width 31 height 8
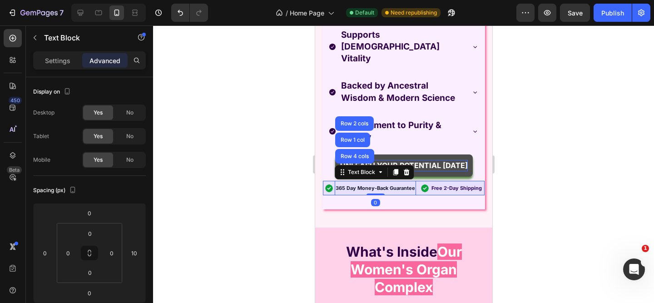
click at [366, 149] on div "Row 4 cols" at bounding box center [354, 156] width 39 height 15
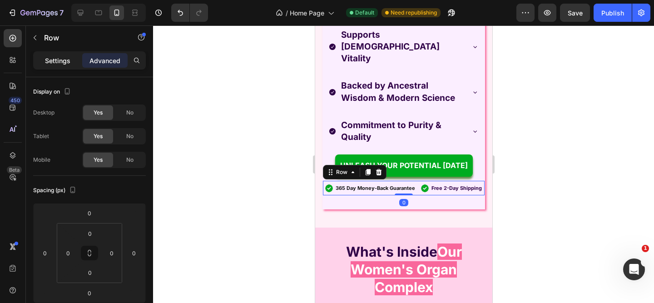
click at [60, 65] on div "Settings" at bounding box center [57, 60] width 45 height 15
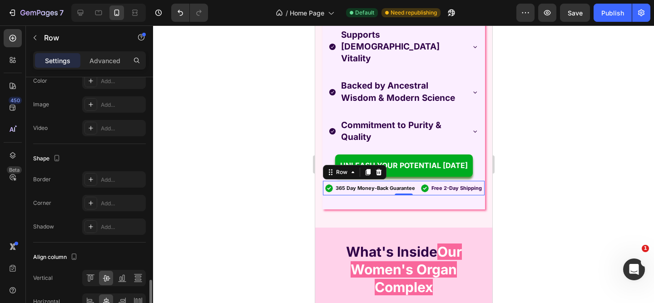
scroll to position [382, 0]
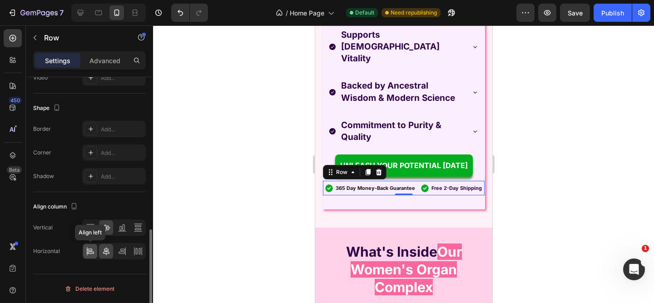
click at [93, 250] on icon at bounding box center [90, 251] width 9 height 9
click at [110, 252] on icon at bounding box center [106, 251] width 9 height 9
click at [119, 252] on icon at bounding box center [122, 251] width 9 height 9
click at [134, 253] on icon at bounding box center [138, 251] width 9 height 9
click at [107, 252] on icon at bounding box center [106, 251] width 9 height 9
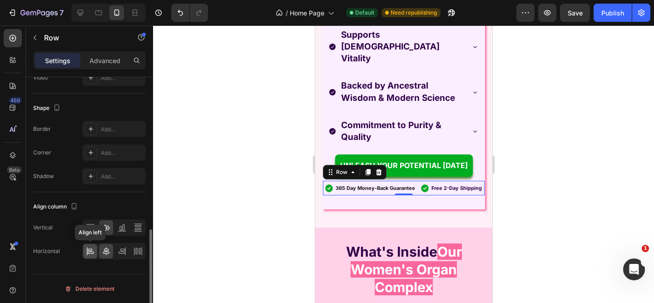
click at [90, 252] on icon at bounding box center [90, 251] width 9 height 9
click at [338, 167] on div "Row" at bounding box center [341, 172] width 33 height 11
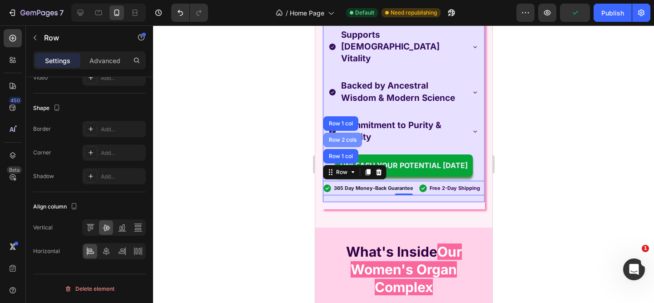
click at [341, 133] on div "Row 2 cols" at bounding box center [342, 140] width 39 height 15
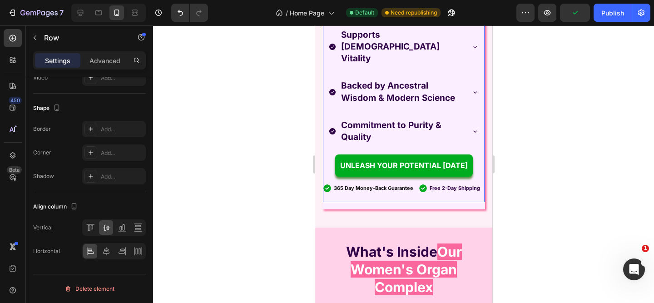
scroll to position [331, 0]
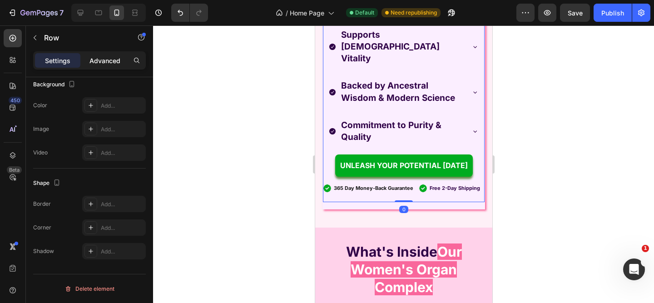
click at [110, 64] on p "Advanced" at bounding box center [104, 61] width 31 height 10
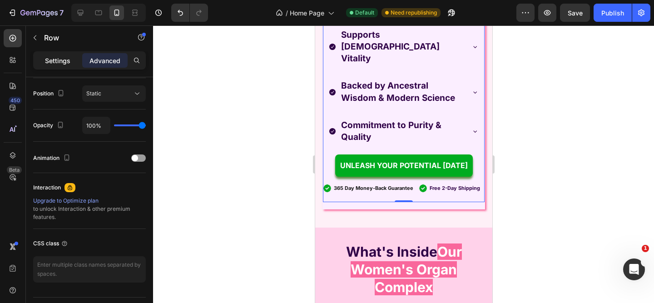
click at [52, 64] on p "Settings" at bounding box center [57, 61] width 25 height 10
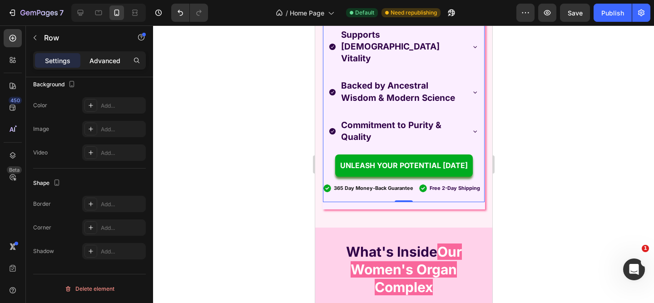
click at [95, 55] on div "Advanced" at bounding box center [104, 60] width 45 height 15
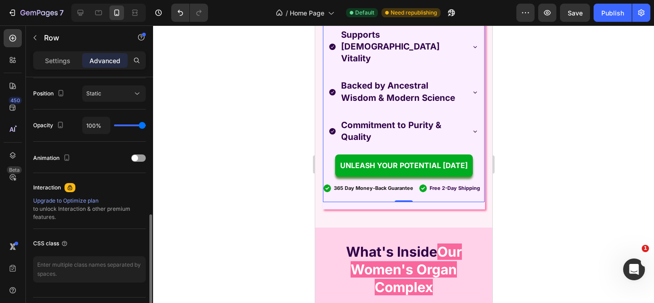
scroll to position [0, 0]
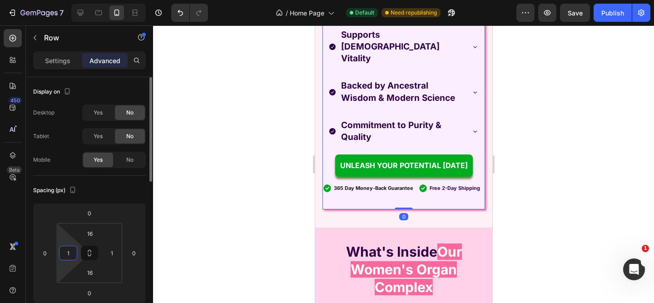
drag, startPoint x: 72, startPoint y: 257, endPoint x: 65, endPoint y: 257, distance: 7.3
click at [65, 257] on input "1" at bounding box center [68, 253] width 14 height 14
type input "0"
click at [109, 256] on input "1" at bounding box center [112, 253] width 14 height 14
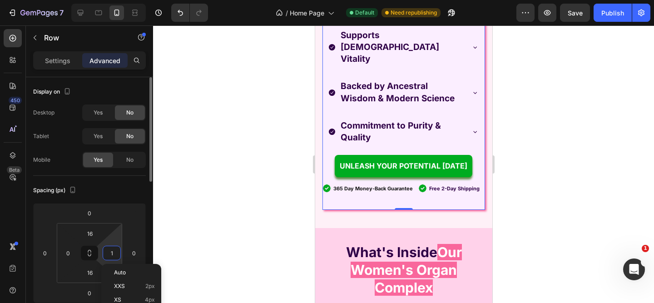
paste input "0"
type input "0"
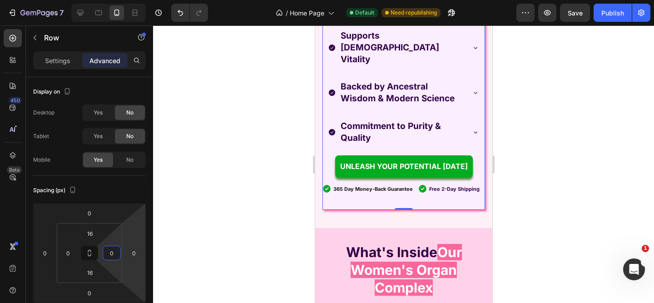
click at [190, 250] on div at bounding box center [403, 163] width 501 height 277
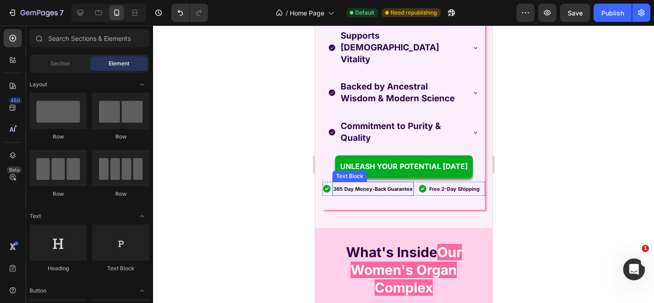
click at [379, 183] on p "365 Day Money-Back Guarantee" at bounding box center [372, 189] width 79 height 12
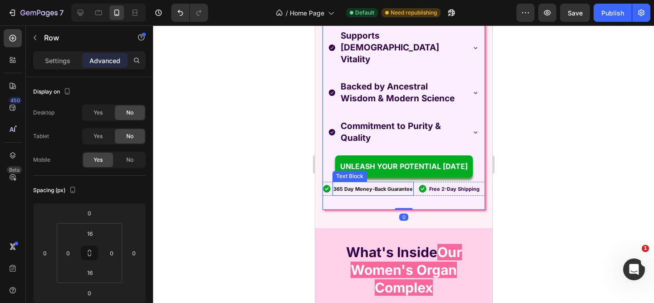
click at [380, 183] on p "365 Day Money-Back Guarantee" at bounding box center [372, 189] width 79 height 12
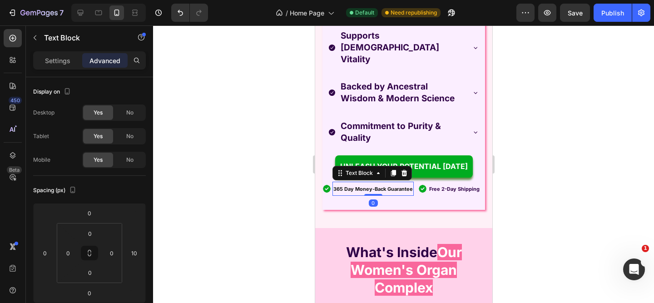
click at [396, 183] on p "365 Day Money-Back Guarantee" at bounding box center [372, 189] width 79 height 12
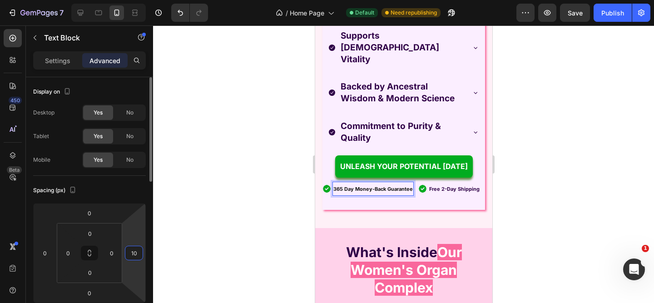
click at [135, 254] on input "10" at bounding box center [134, 253] width 14 height 14
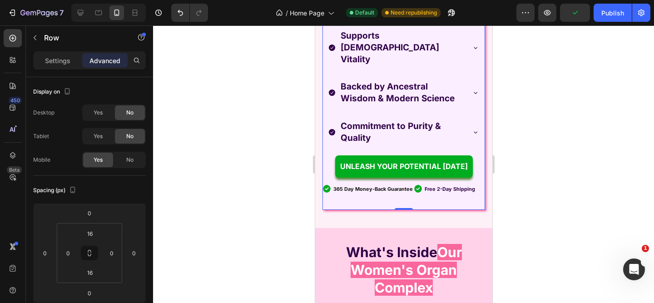
click at [543, 202] on div at bounding box center [403, 163] width 501 height 277
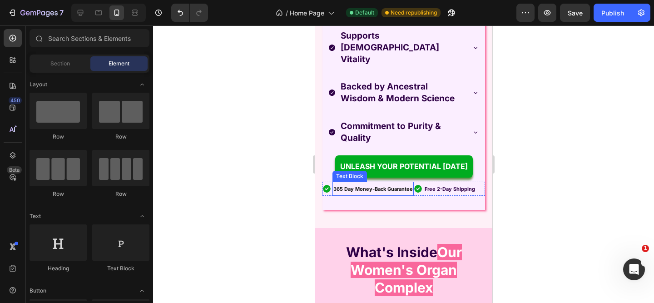
click at [372, 183] on p "365 Day Money-Back Guarantee" at bounding box center [372, 189] width 79 height 12
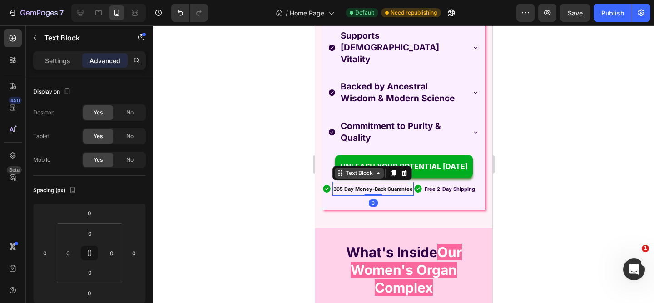
click at [368, 168] on div "Text Block" at bounding box center [358, 173] width 49 height 11
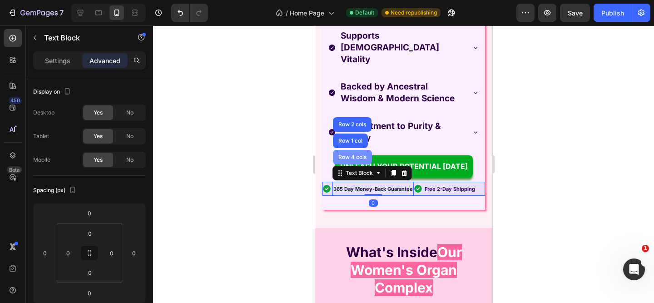
click at [363, 150] on div "Row 4 cols" at bounding box center [351, 157] width 39 height 15
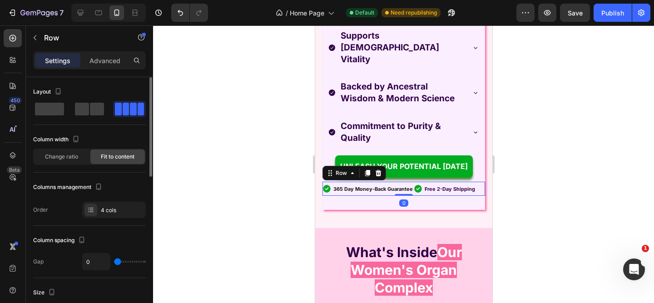
scroll to position [382, 0]
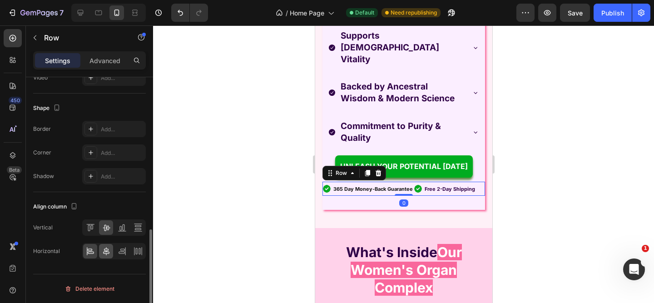
click at [106, 248] on icon at bounding box center [106, 251] width 9 height 9
click at [548, 158] on div at bounding box center [403, 163] width 501 height 277
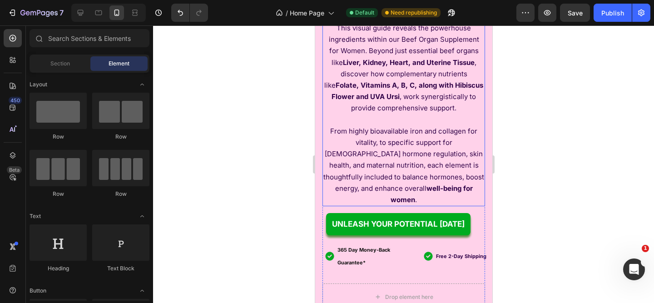
scroll to position [2280, 0]
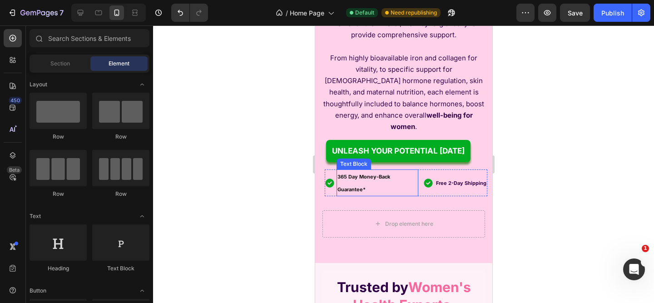
click at [375, 179] on p "365 Day Money-Back Guarantee*" at bounding box center [377, 182] width 80 height 25
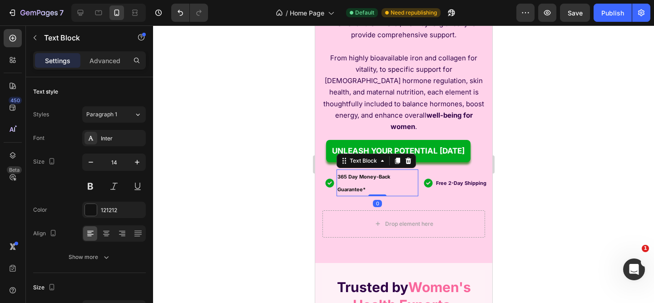
click at [376, 172] on p "365 Day Money-Back Guarantee*" at bounding box center [377, 182] width 80 height 25
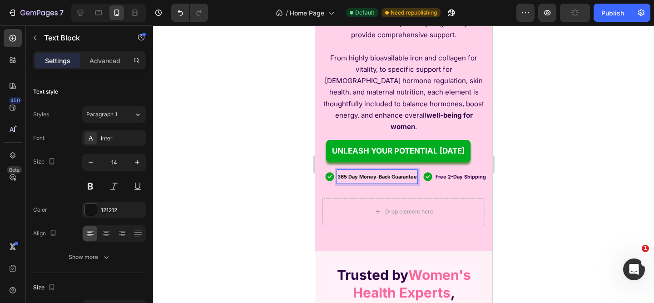
click at [513, 167] on div at bounding box center [403, 163] width 501 height 277
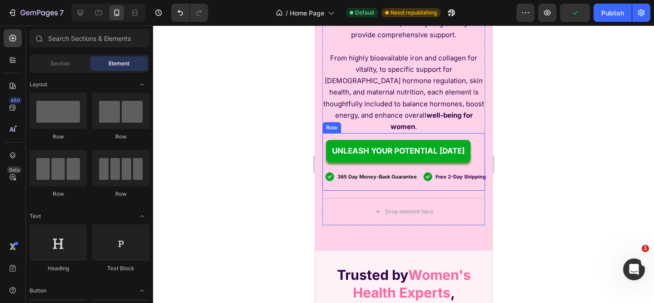
click at [332, 179] on div "Image" at bounding box center [329, 176] width 11 height 14
